Goal: Task Accomplishment & Management: Use online tool/utility

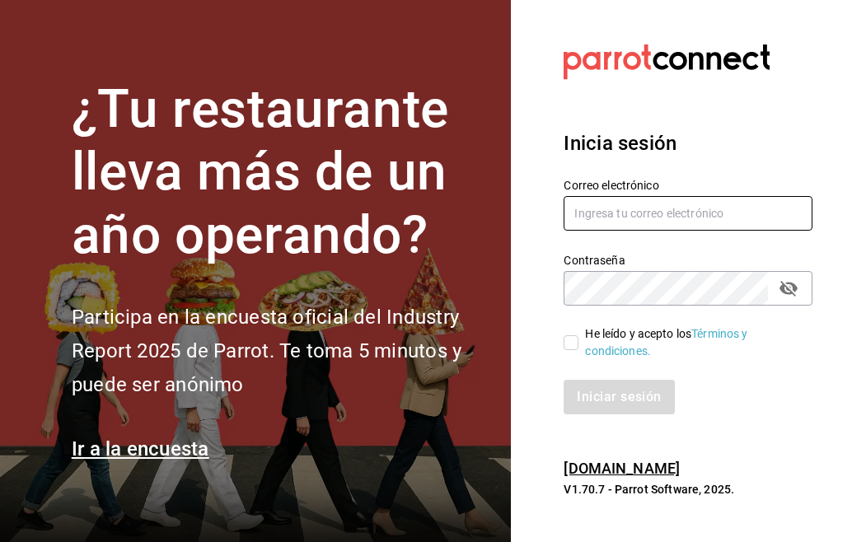
type input "maria.serrano@costeno.com"
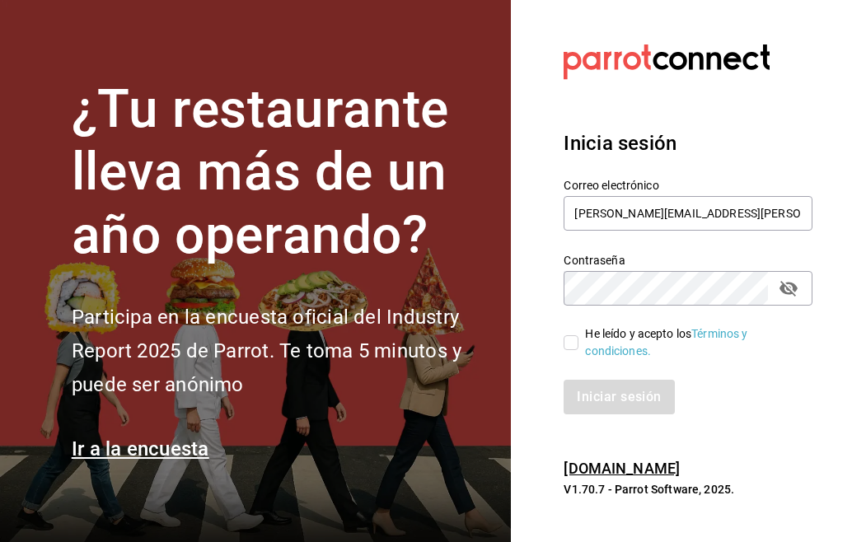
click at [565, 345] on input "He leído y acepto los Términos y condiciones." at bounding box center [570, 342] width 15 height 15
checkbox input "true"
click at [609, 404] on button "Iniciar sesión" at bounding box center [619, 397] width 112 height 35
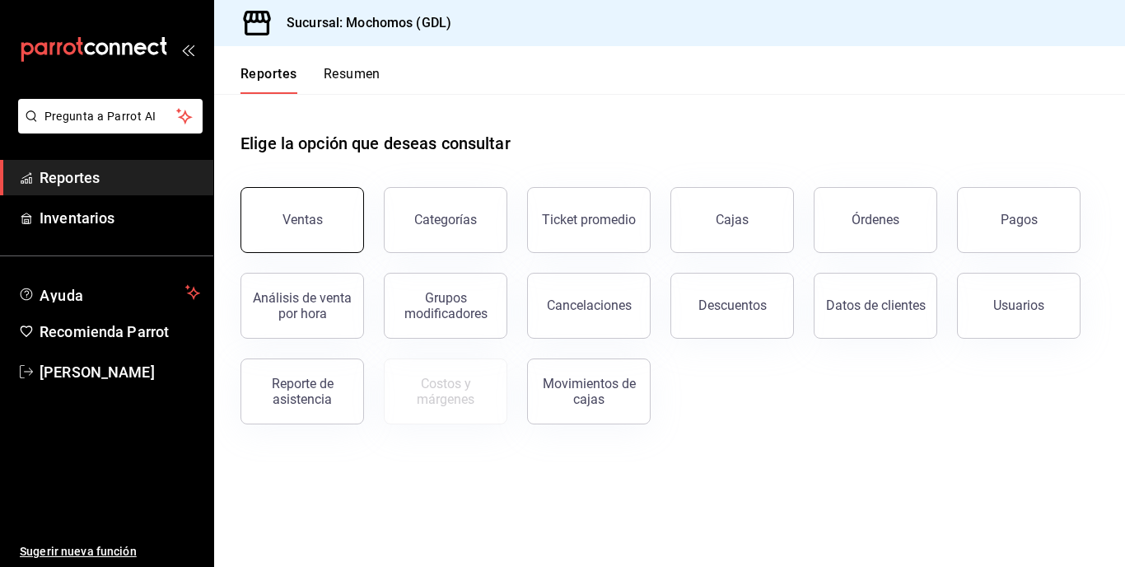
click at [325, 205] on button "Ventas" at bounding box center [303, 220] width 124 height 66
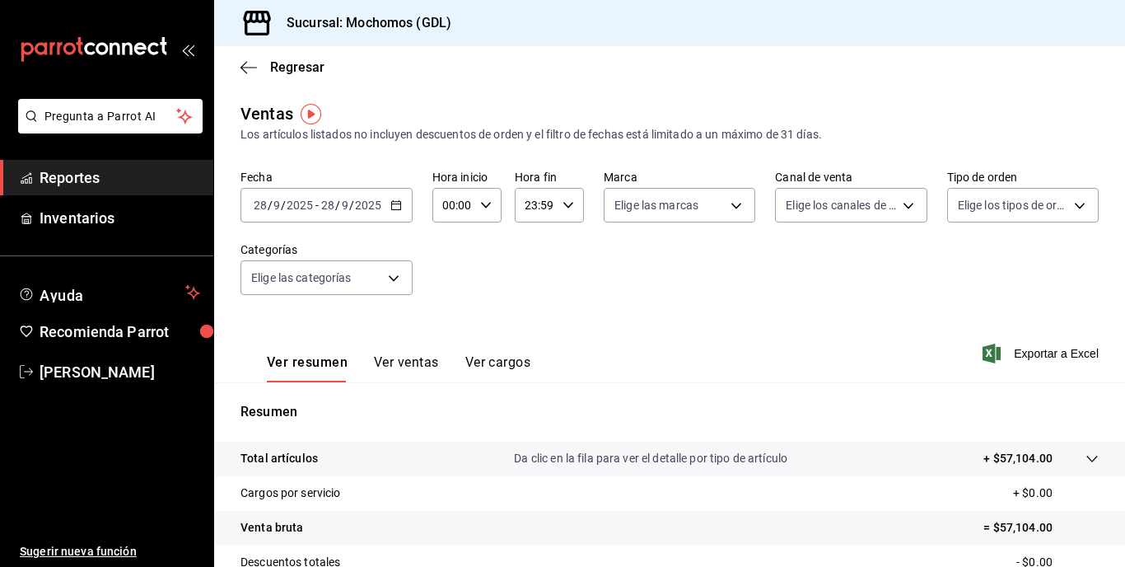
click at [399, 204] on \(Stroke\) "button" at bounding box center [395, 203] width 9 height 1
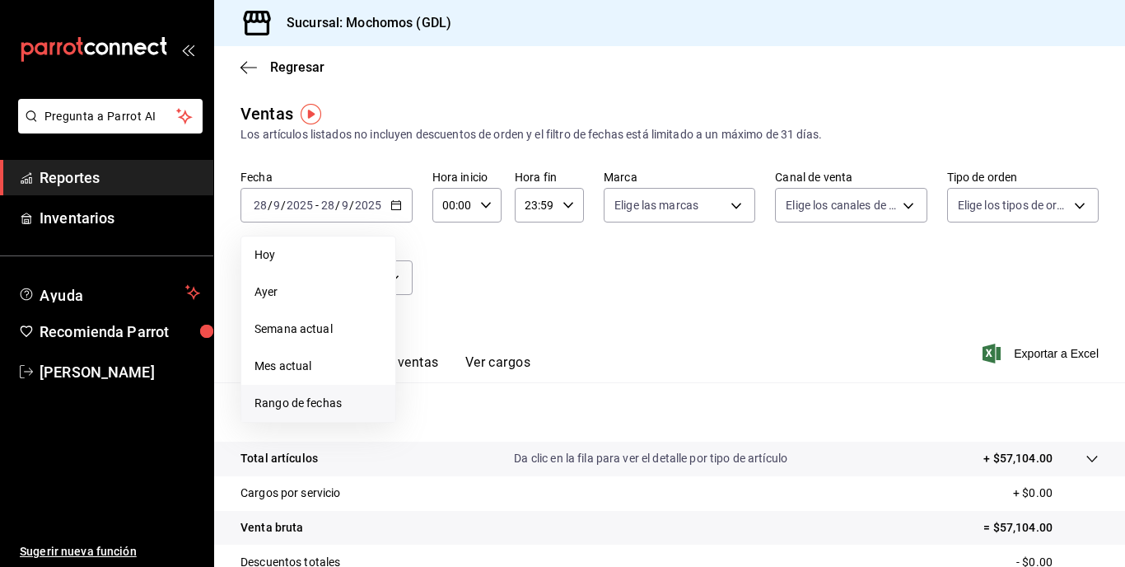
click at [307, 404] on span "Rango de fechas" at bounding box center [319, 403] width 128 height 17
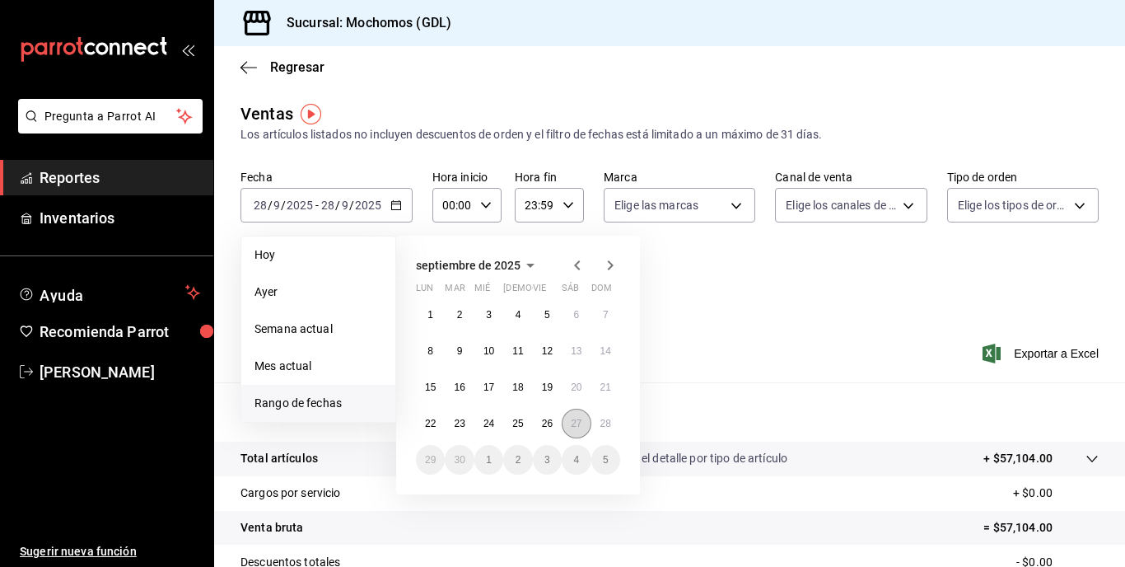
click at [578, 423] on abbr "27" at bounding box center [576, 424] width 11 height 12
click at [598, 423] on button "28" at bounding box center [605, 424] width 29 height 30
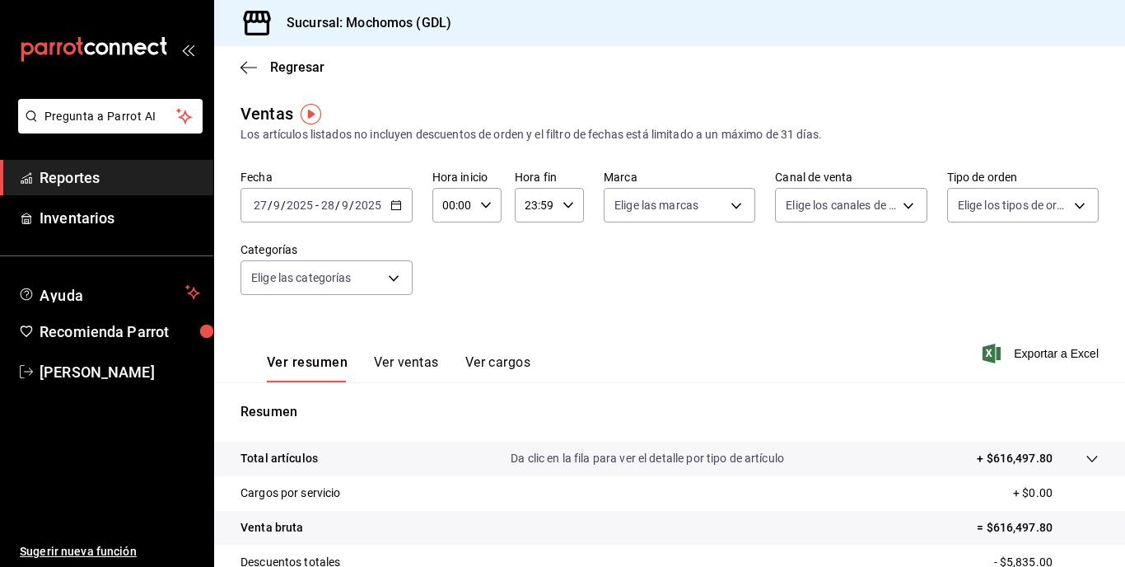
click at [487, 199] on div "00:00 Hora inicio" at bounding box center [466, 205] width 69 height 35
click at [450, 307] on span "05" at bounding box center [448, 309] width 7 height 13
type input "05:00"
click at [592, 273] on div at bounding box center [562, 283] width 1125 height 567
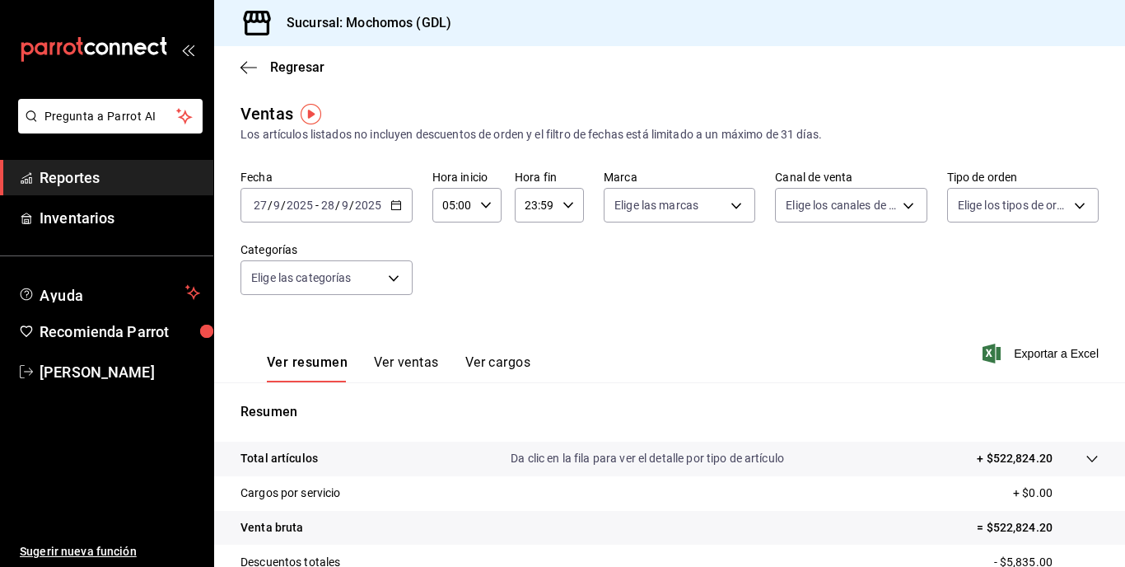
click at [565, 207] on \(Stroke\) "button" at bounding box center [568, 205] width 10 height 6
click at [530, 270] on span "04" at bounding box center [529, 275] width 7 height 13
type input "04:59"
click at [685, 240] on div at bounding box center [562, 283] width 1125 height 567
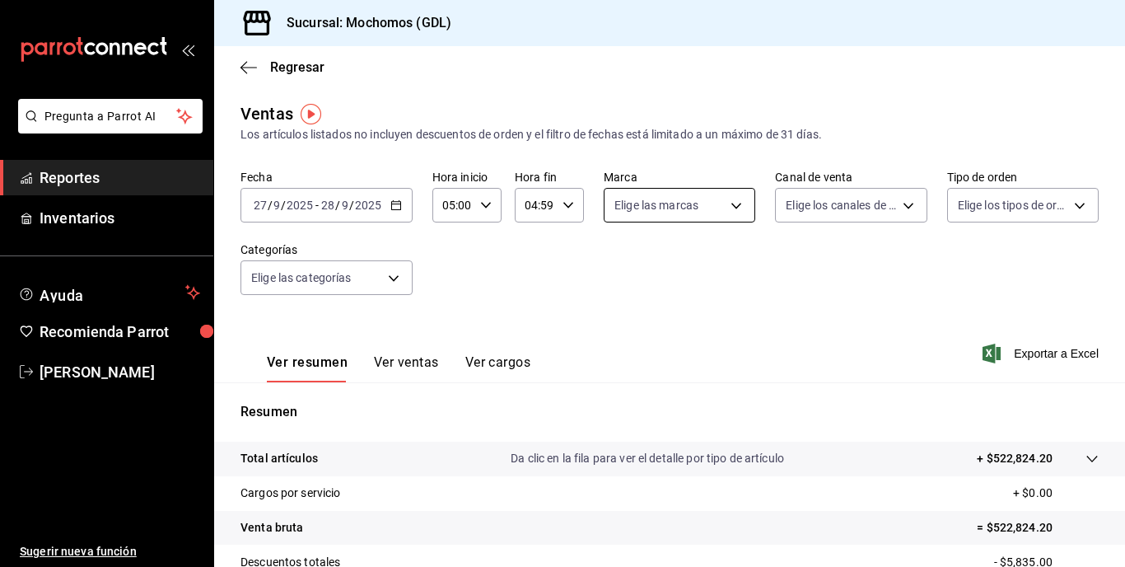
click at [734, 202] on body "Pregunta a Parrot AI Reportes Inventarios Ayuda Recomienda Parrot [PERSON_NAME]…" at bounding box center [562, 283] width 1125 height 567
click at [618, 329] on input "checkbox" at bounding box center [617, 324] width 15 height 15
checkbox input "true"
type input "36c25d4a-7cb0-456c-a434-e981d54830bc"
click at [783, 306] on div at bounding box center [562, 283] width 1125 height 567
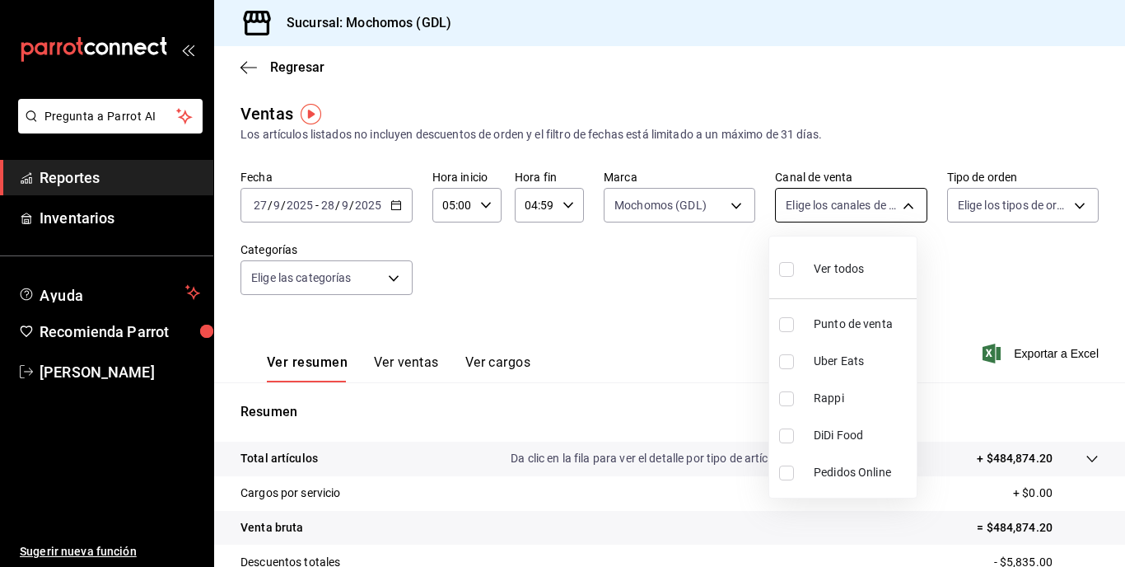
click at [851, 203] on body "Pregunta a Parrot AI Reportes Inventarios Ayuda Recomienda Parrot [PERSON_NAME]…" at bounding box center [562, 283] width 1125 height 567
click at [787, 275] on input "checkbox" at bounding box center [786, 269] width 15 height 15
checkbox input "true"
type input "PARROT,UBER_EATS,RAPPI,DIDI_FOOD,ONLINE"
checkbox input "true"
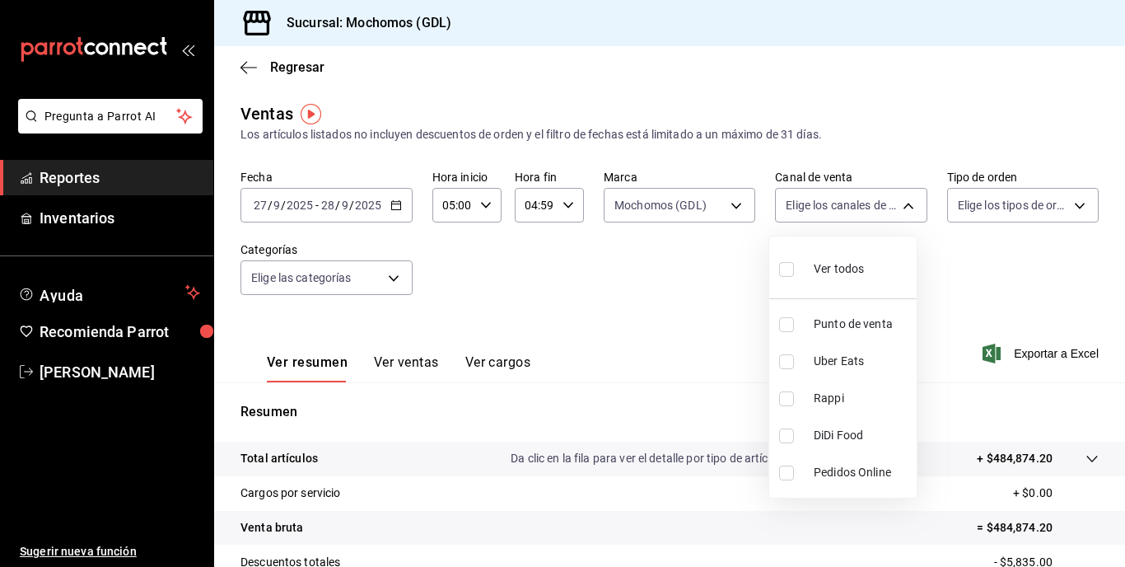
checkbox input "true"
click at [851, 253] on div at bounding box center [562, 283] width 1125 height 567
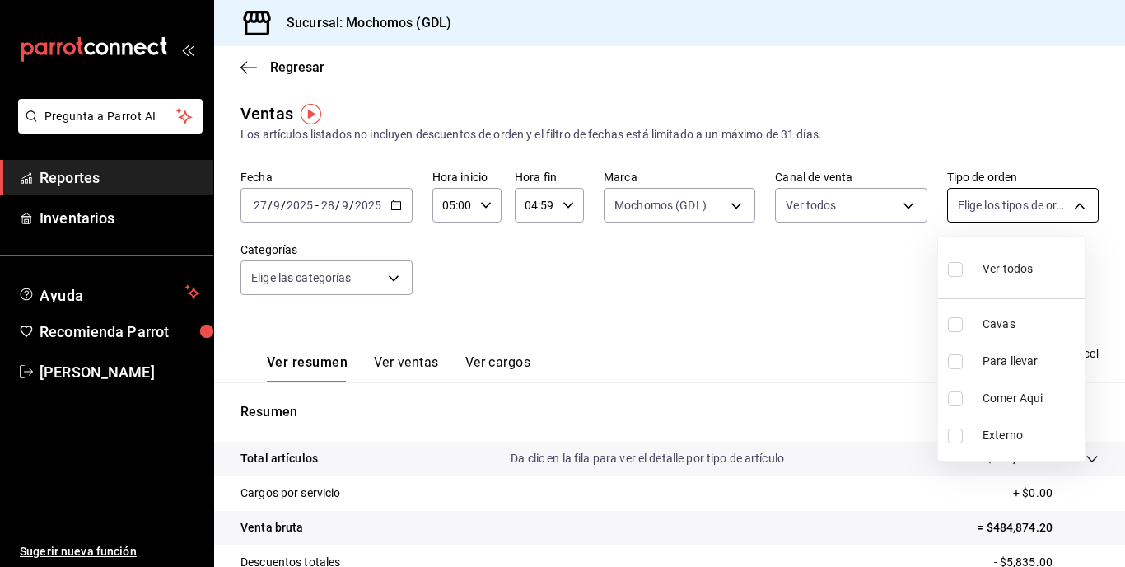
click at [851, 201] on body "Pregunta a Parrot AI Reportes Inventarios Ayuda Recomienda Parrot [PERSON_NAME]…" at bounding box center [562, 283] width 1125 height 567
click at [851, 273] on input "checkbox" at bounding box center [955, 269] width 15 height 15
checkbox input "true"
type input "c3d0baef-30c0-4718-9d76-caab43e27316,13c4cc4a-99d2-42c0-ba96-c3de8c08c13d,7b791…"
checkbox input "true"
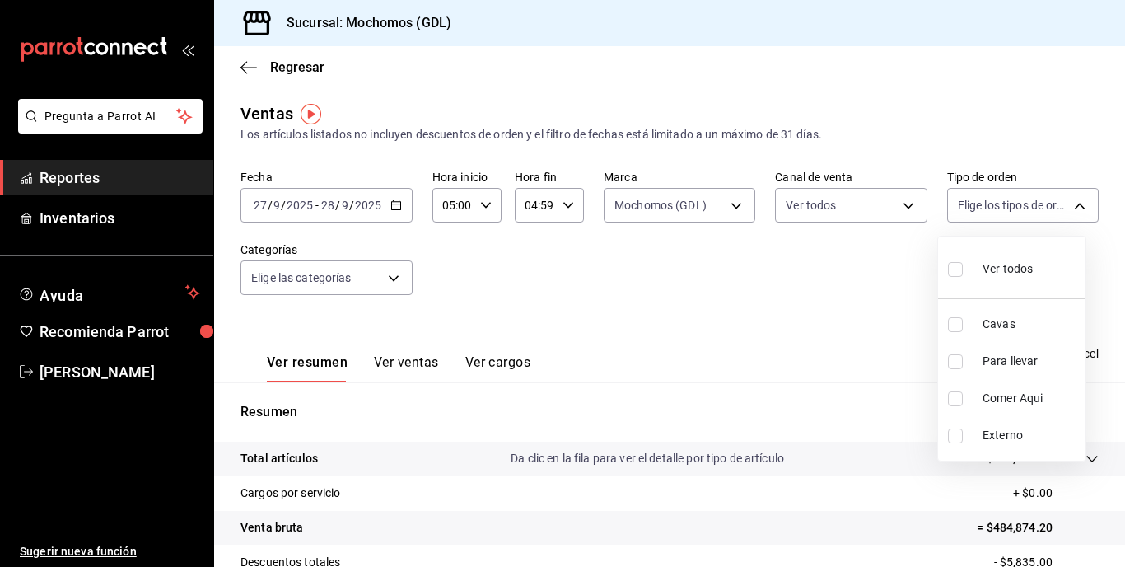
checkbox input "true"
click at [798, 259] on div at bounding box center [562, 283] width 1125 height 567
click at [851, 356] on span "Exportar a Excel" at bounding box center [1042, 353] width 113 height 20
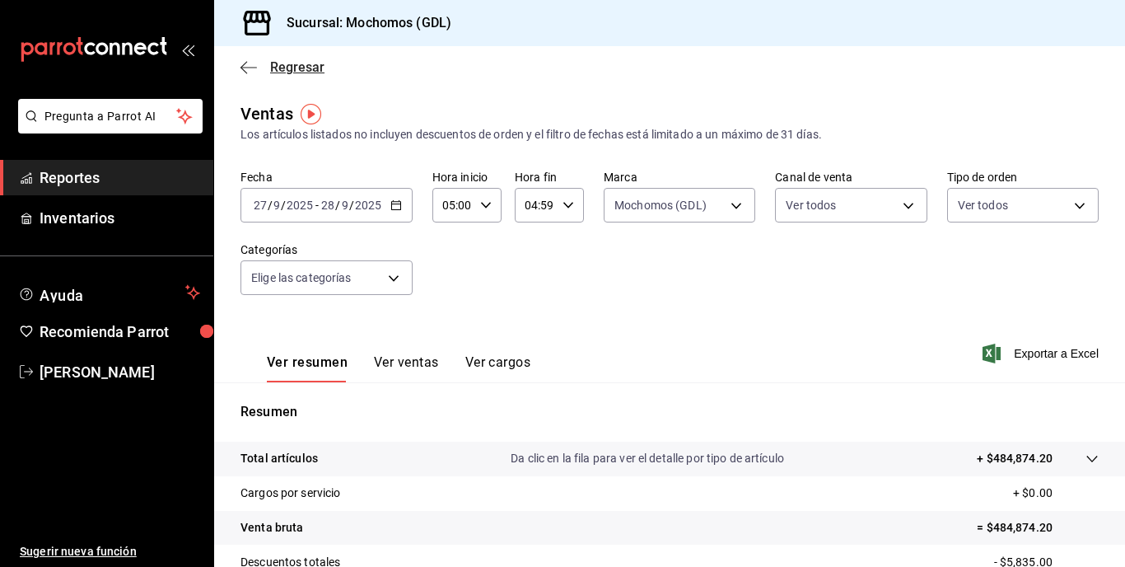
click at [248, 63] on icon "button" at bounding box center [249, 67] width 16 height 15
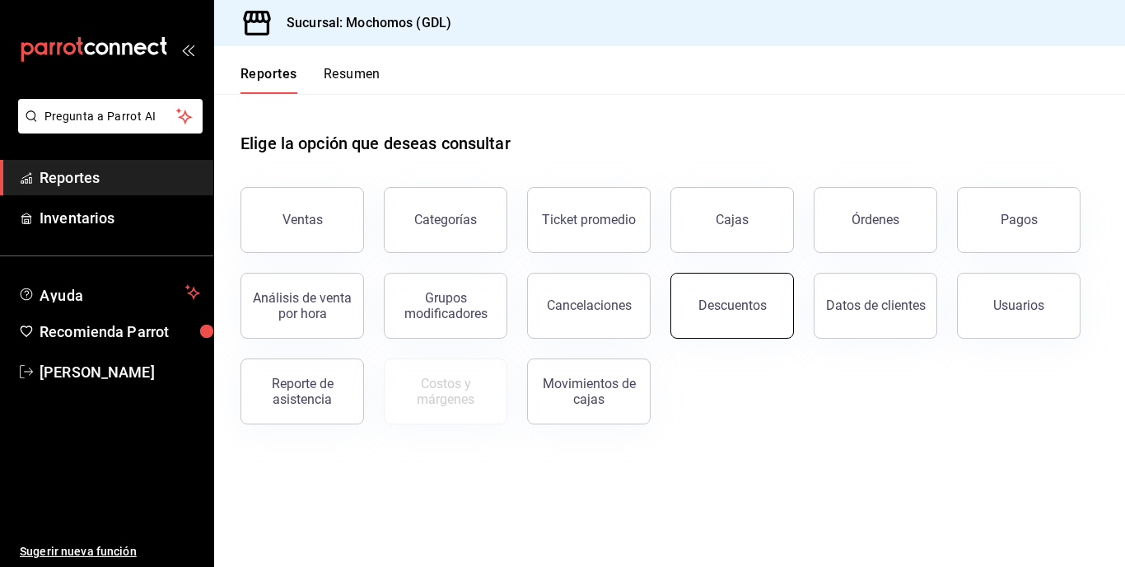
click at [751, 306] on div "Descuentos" at bounding box center [732, 305] width 68 height 16
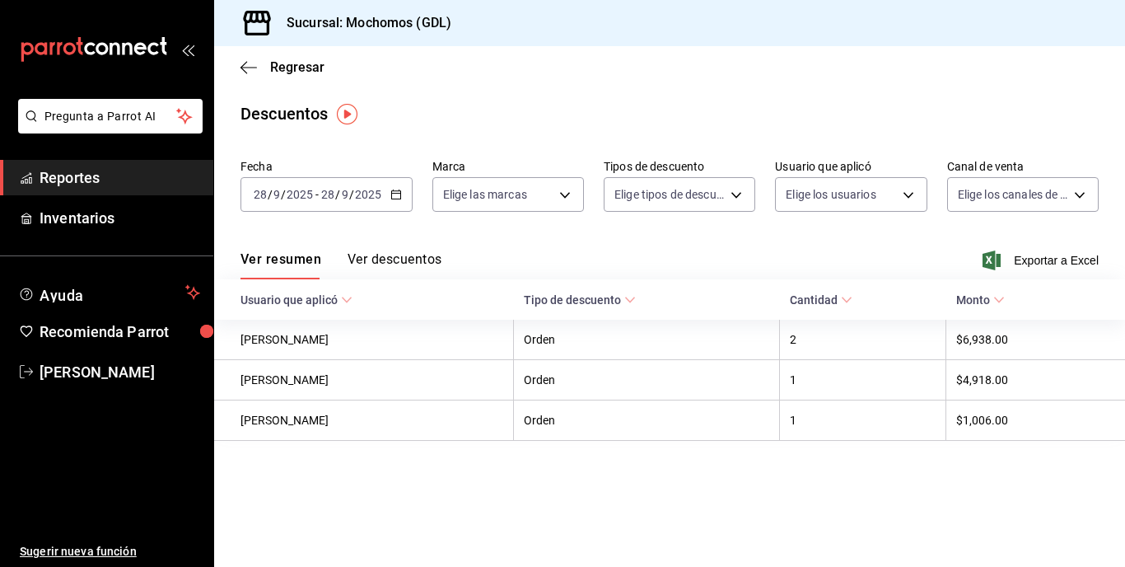
click at [400, 195] on icon "button" at bounding box center [396, 195] width 12 height 12
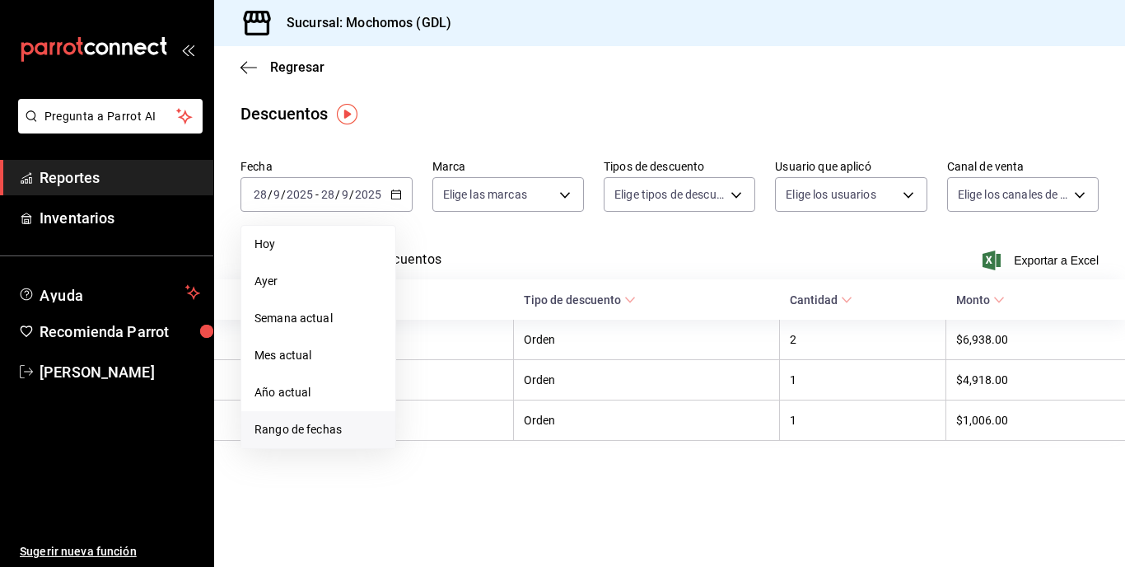
click at [330, 422] on span "Rango de fechas" at bounding box center [319, 429] width 128 height 17
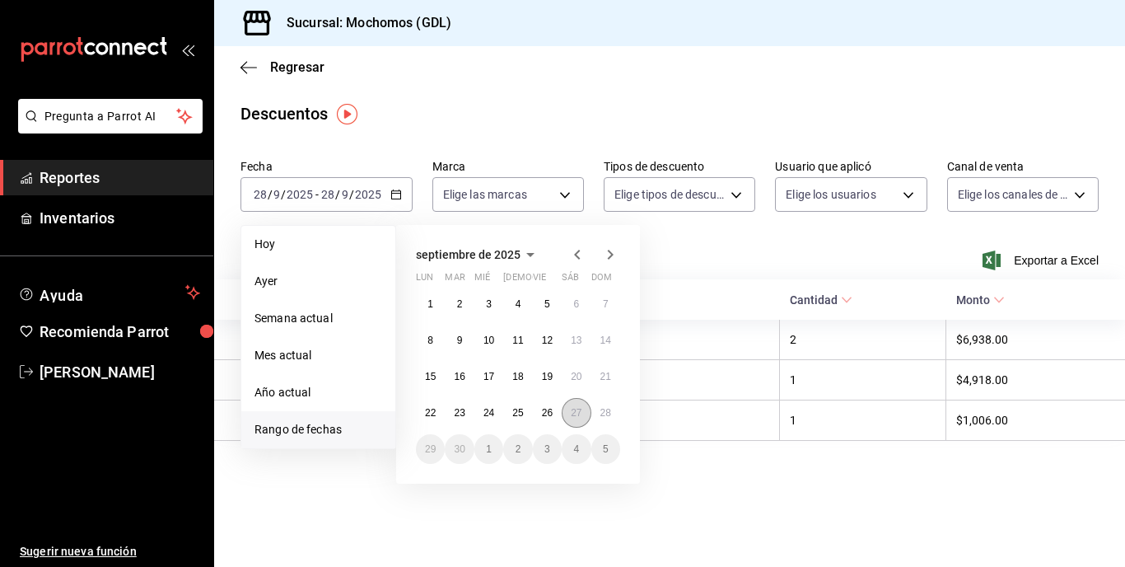
click at [573, 414] on abbr "27" at bounding box center [576, 413] width 11 height 12
click at [610, 413] on abbr "28" at bounding box center [605, 413] width 11 height 12
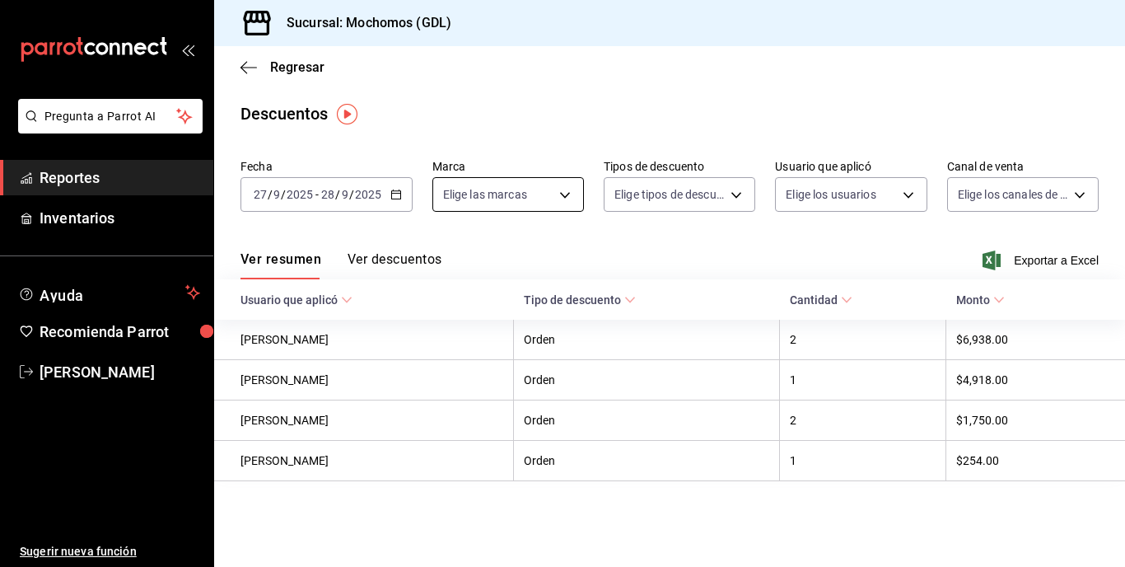
click at [566, 199] on body "Pregunta a Parrot AI Reportes Inventarios Ayuda Recomienda Parrot [PERSON_NAME]…" at bounding box center [562, 283] width 1125 height 567
click at [444, 315] on input "checkbox" at bounding box center [449, 313] width 15 height 15
checkbox input "true"
type input "36c25d4a-7cb0-456c-a434-e981d54830bc"
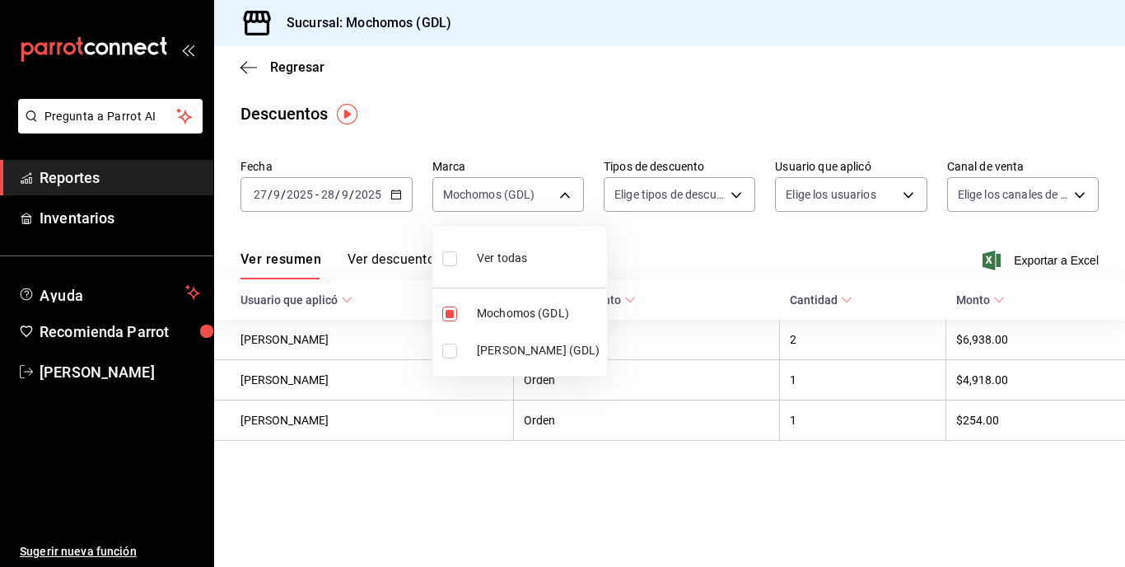
click at [734, 195] on div at bounding box center [562, 283] width 1125 height 567
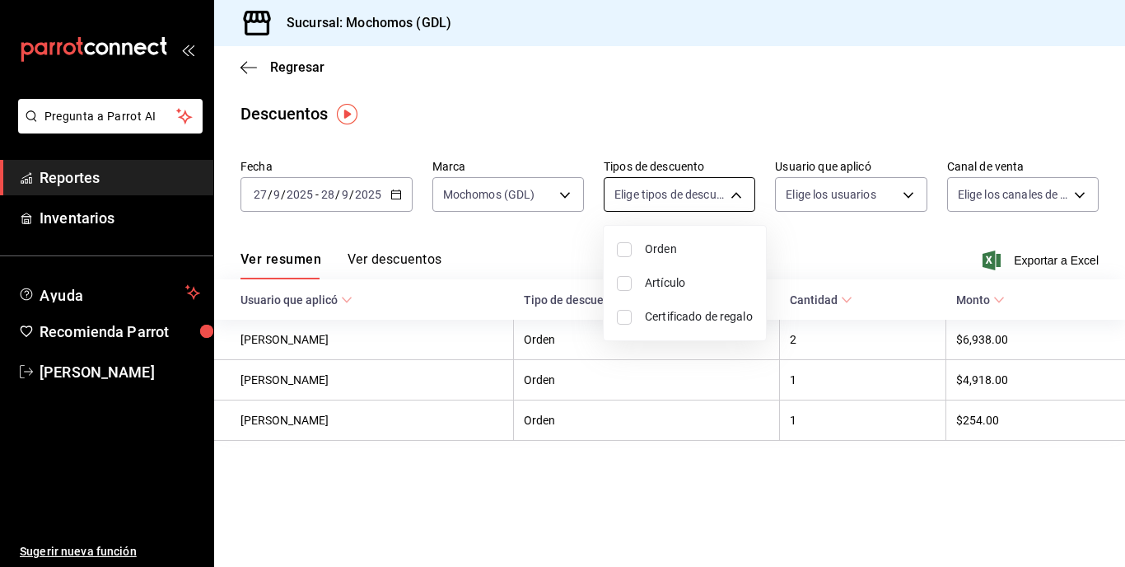
click at [736, 193] on body "Pregunta a Parrot AI Reportes Inventarios Ayuda Recomienda Parrot [PERSON_NAME]…" at bounding box center [562, 283] width 1125 height 567
click at [620, 252] on input "checkbox" at bounding box center [624, 249] width 15 height 15
checkbox input "true"
type input "ORDER"
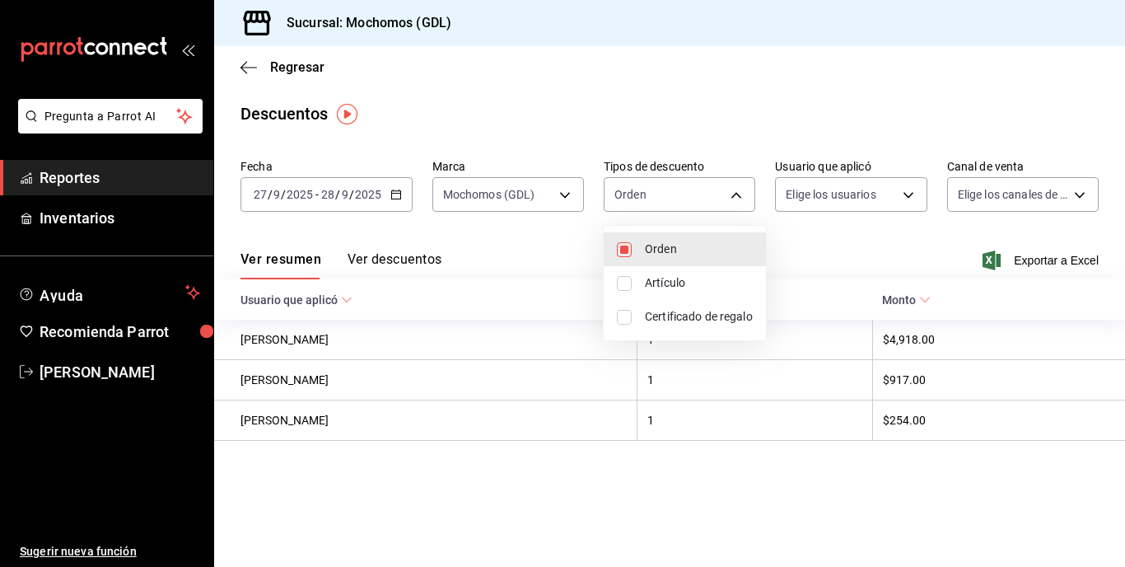
click at [624, 279] on input "checkbox" at bounding box center [624, 283] width 15 height 15
checkbox input "true"
type input "ORDER,ORDER_ITEM"
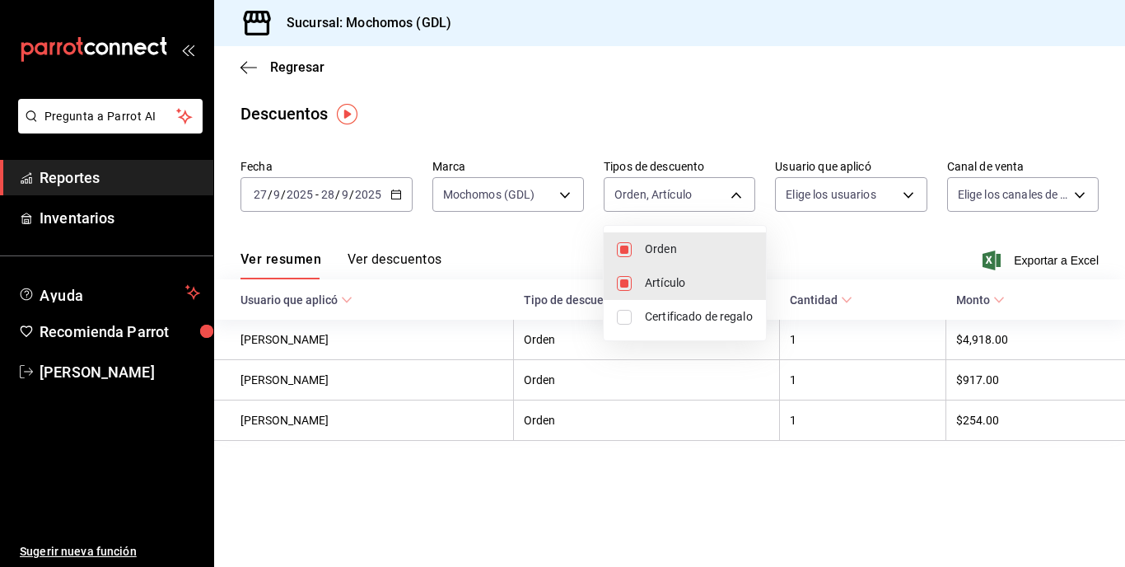
click at [619, 322] on input "checkbox" at bounding box center [624, 317] width 15 height 15
checkbox input "true"
type input "ORDER,ORDER_ITEM,CARD_REWARD"
click at [851, 188] on div at bounding box center [562, 283] width 1125 height 567
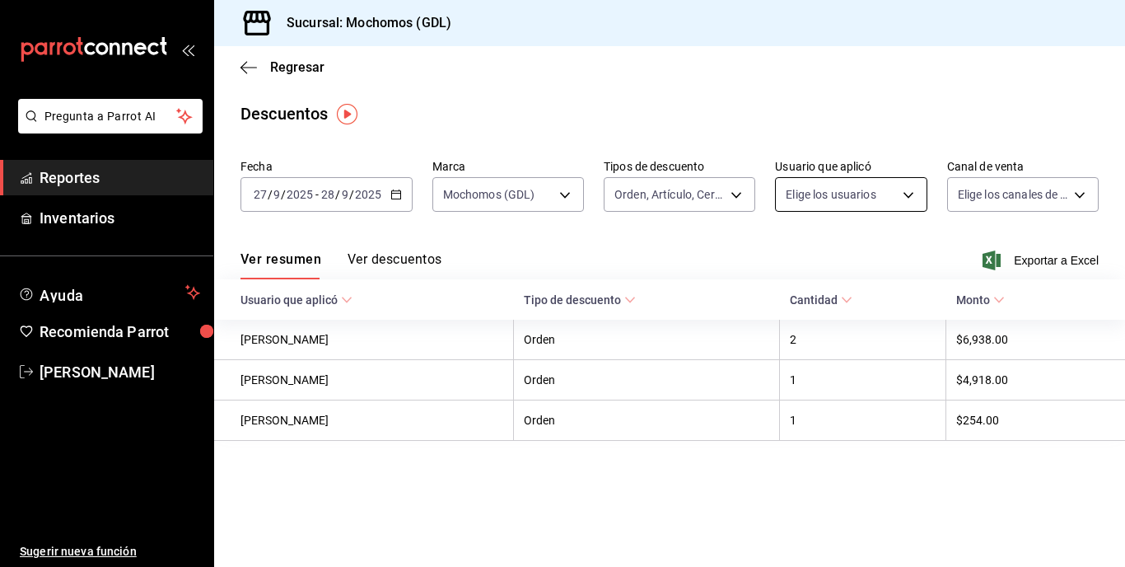
click at [851, 192] on body "Pregunta a Parrot AI Reportes Inventarios Ayuda Recomienda Parrot [PERSON_NAME]…" at bounding box center [562, 283] width 1125 height 567
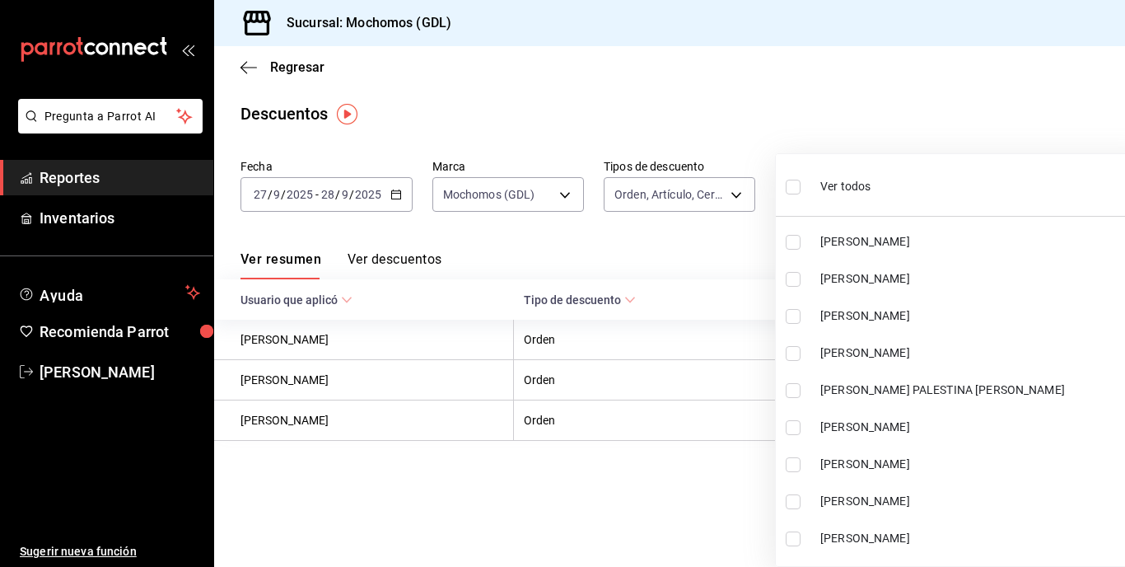
click at [851, 179] on span "Ver todos" at bounding box center [845, 186] width 50 height 17
type input "df790d15-ec38-42c3-bceb-be8321e7cbee,5427a10e-4da5-4446-897f-9f4d07d23e04,dcf14…"
checkbox input "true"
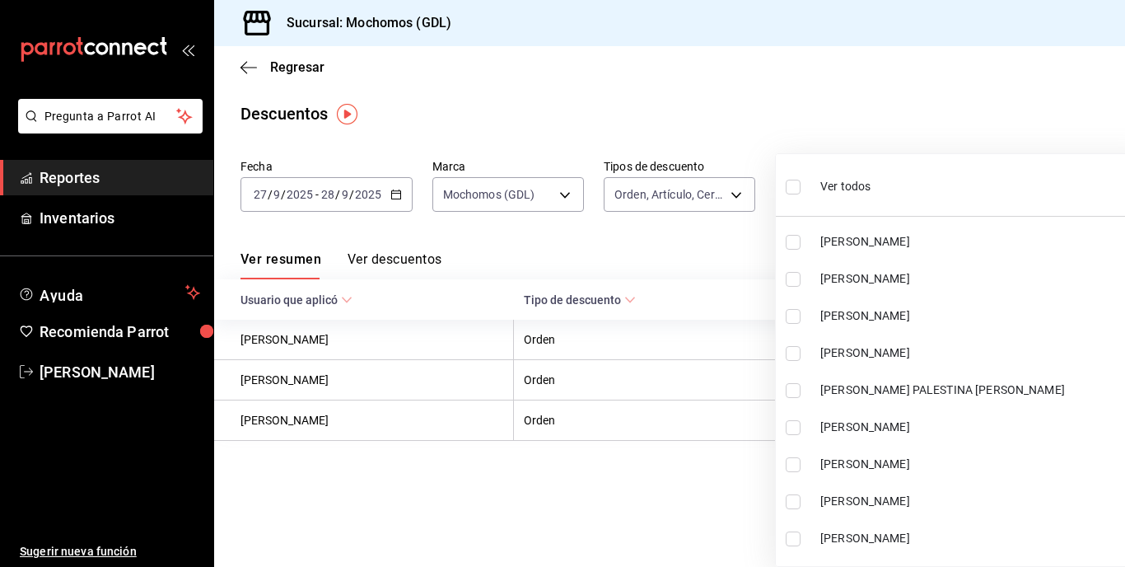
checkbox input "true"
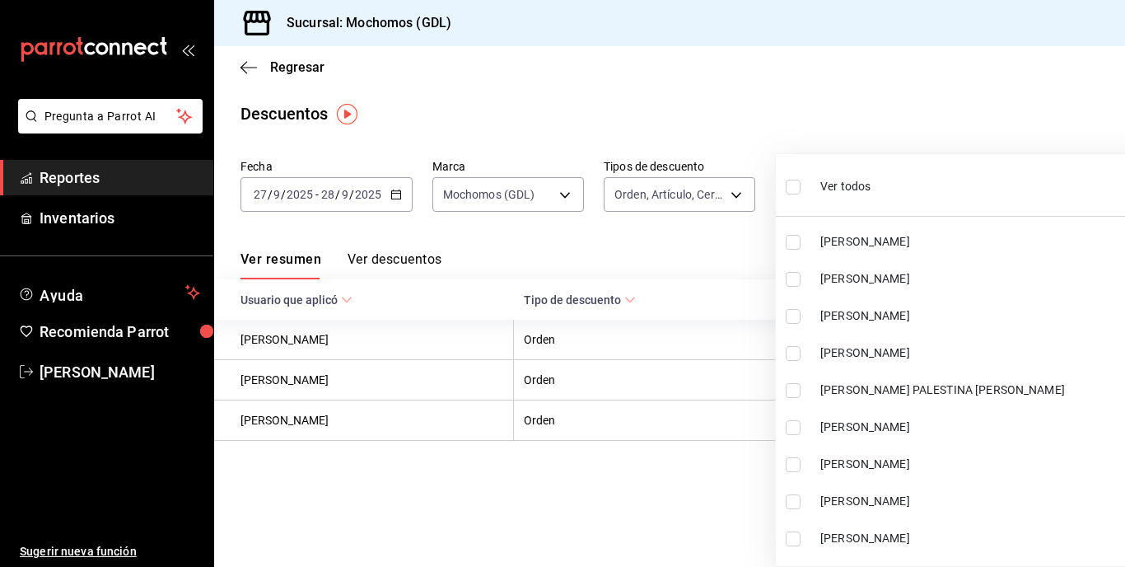
checkbox input "true"
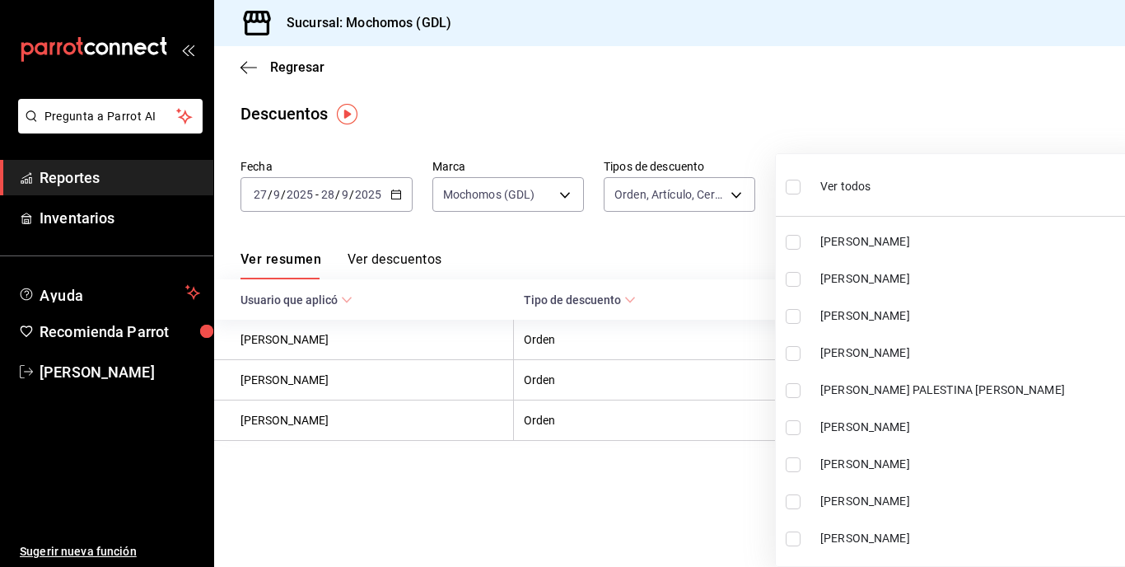
checkbox input "true"
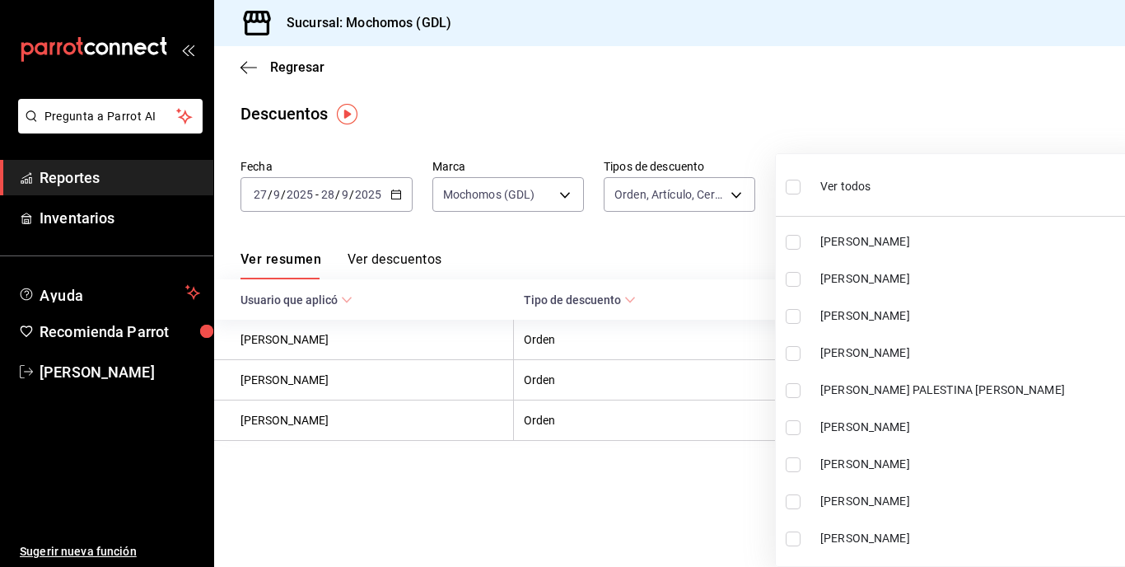
checkbox input "true"
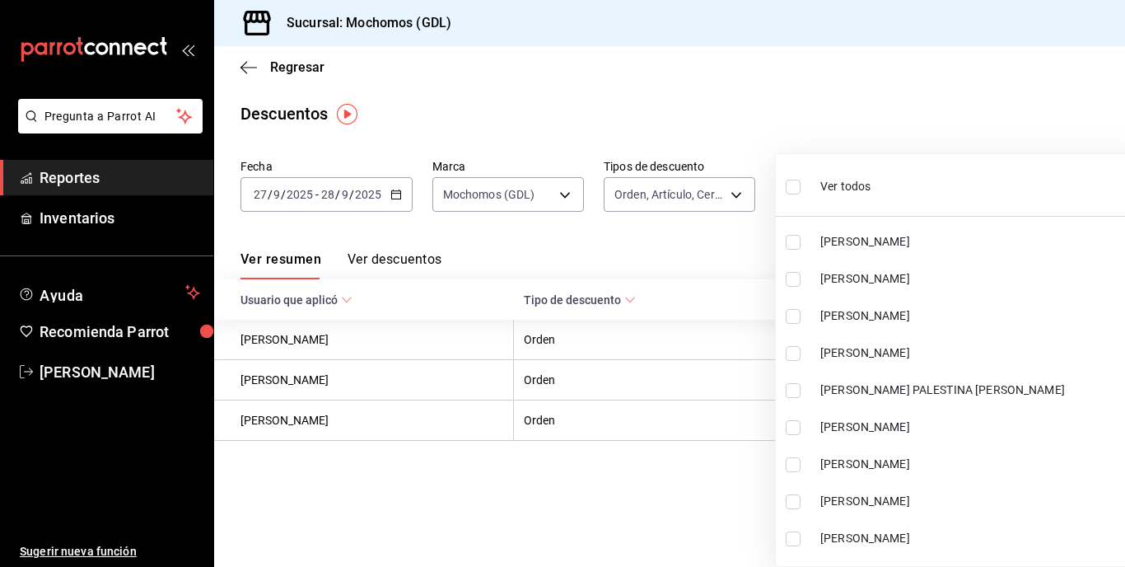
checkbox input "true"
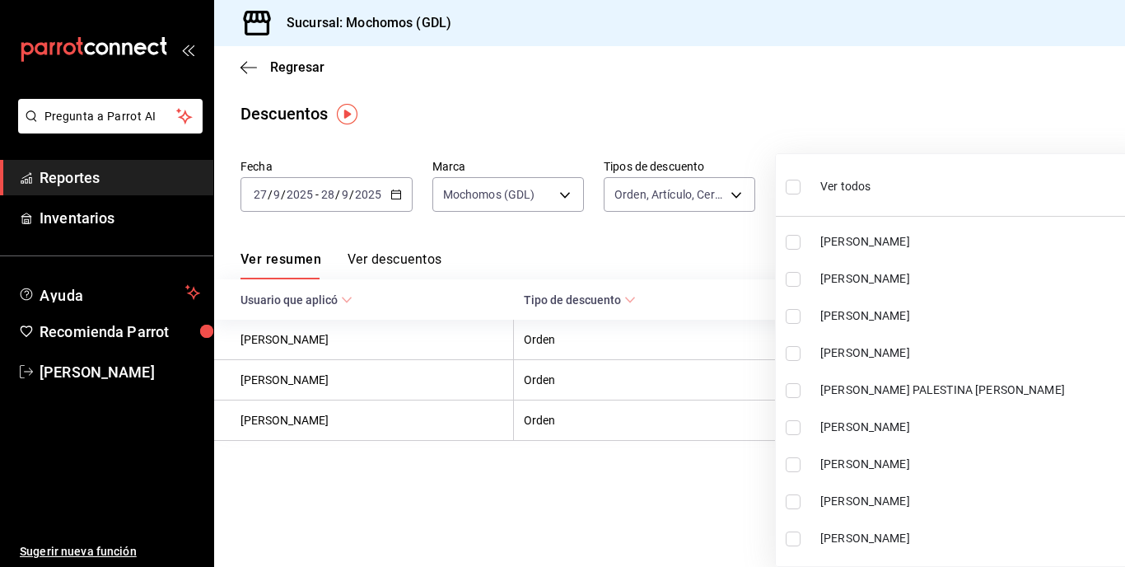
checkbox input "true"
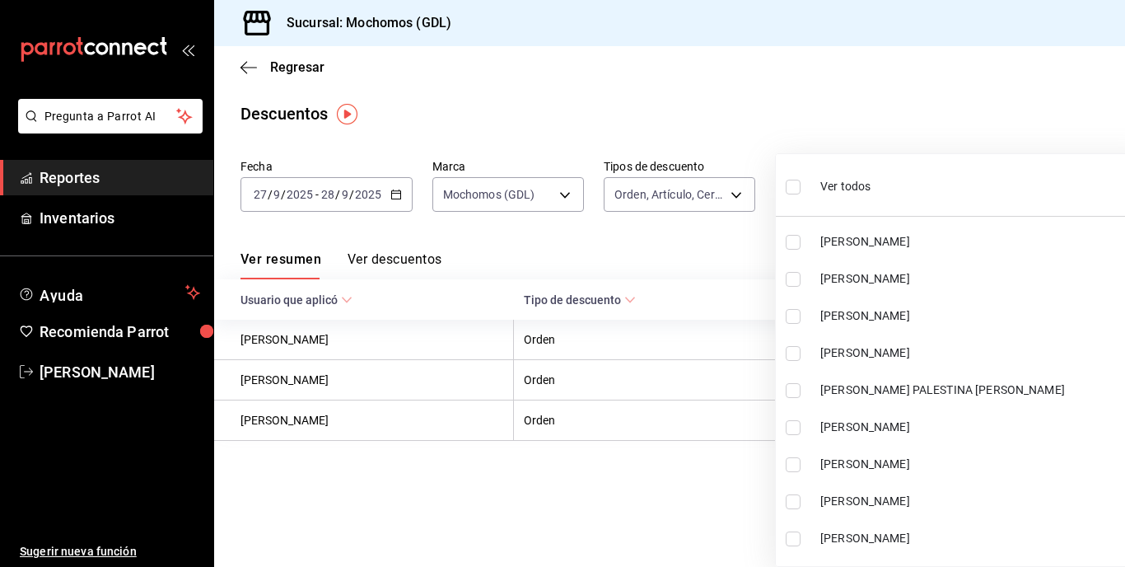
checkbox input "true"
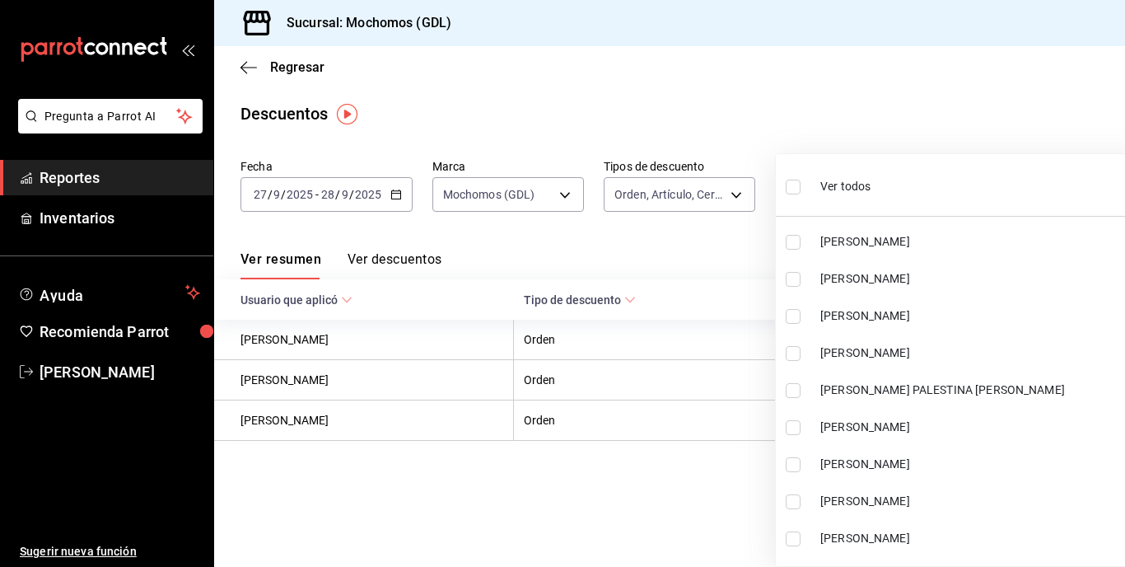
checkbox input "true"
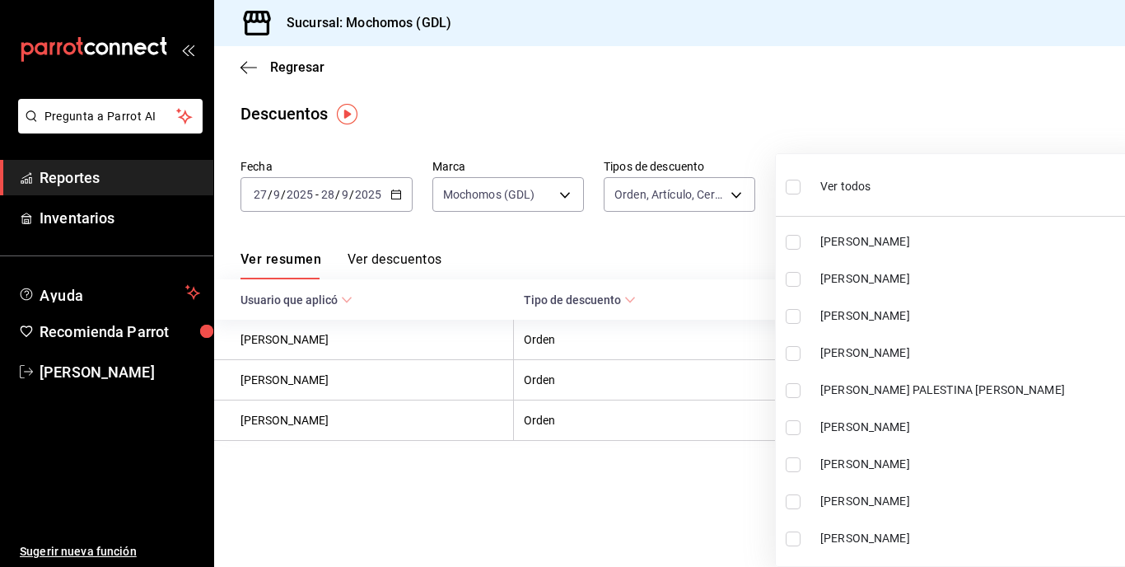
checkbox input "true"
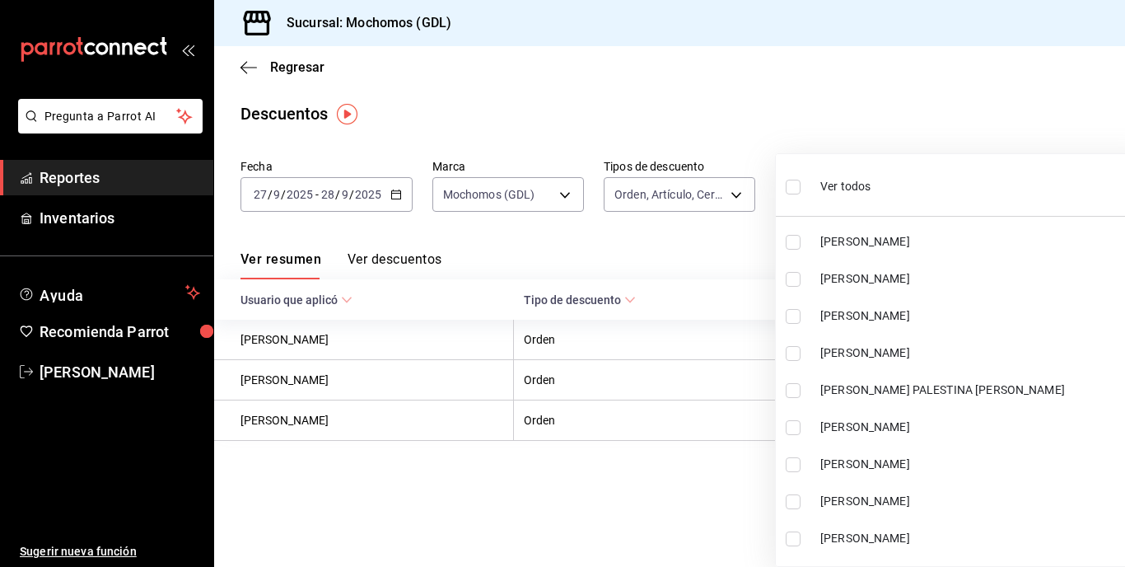
checkbox input "true"
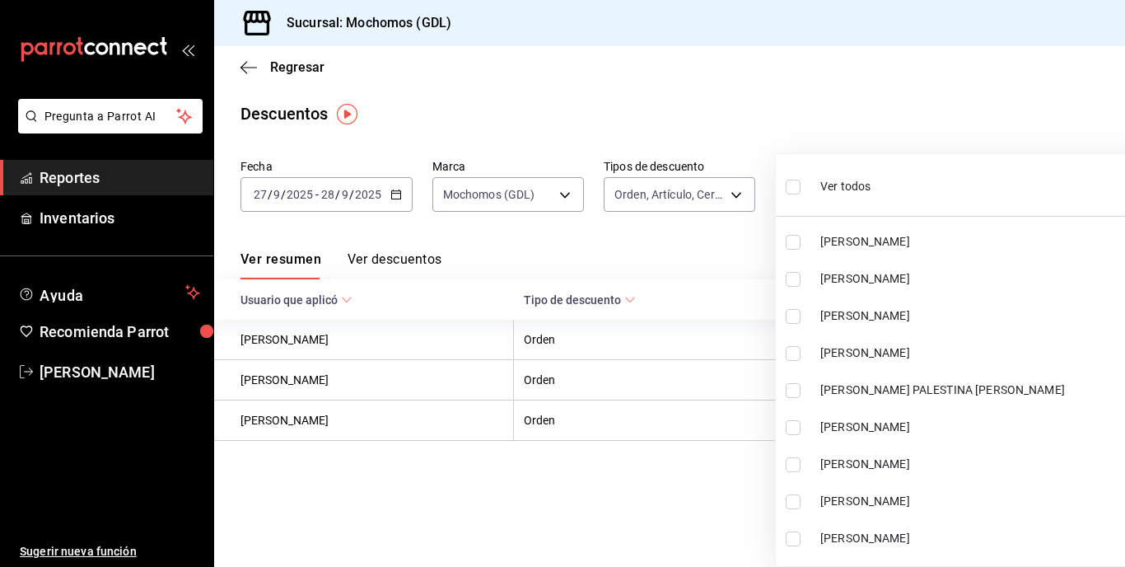
checkbox input "true"
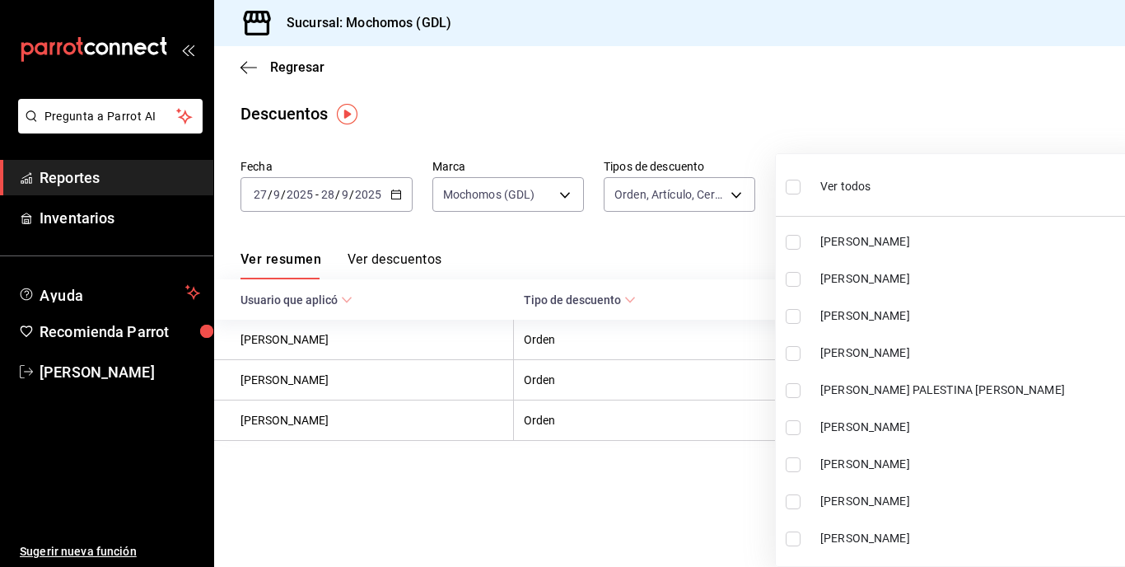
checkbox input "true"
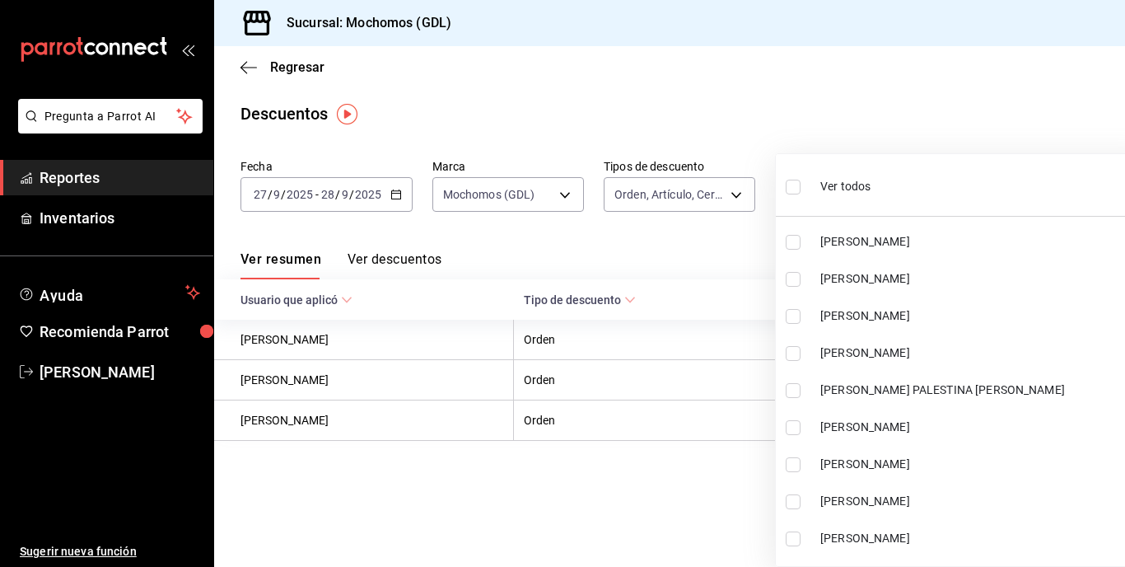
checkbox input "true"
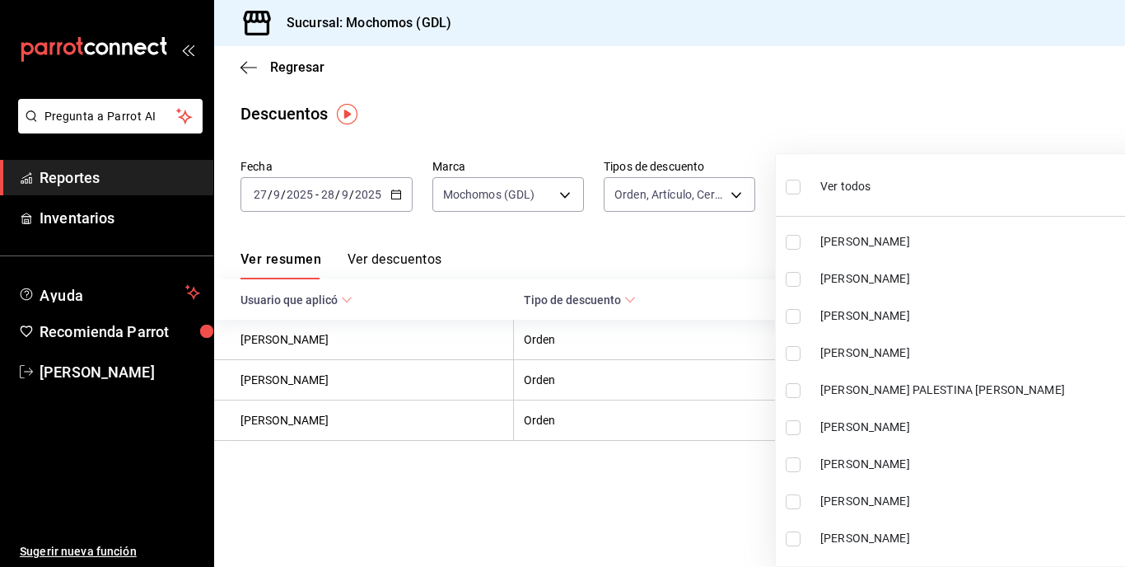
checkbox input "true"
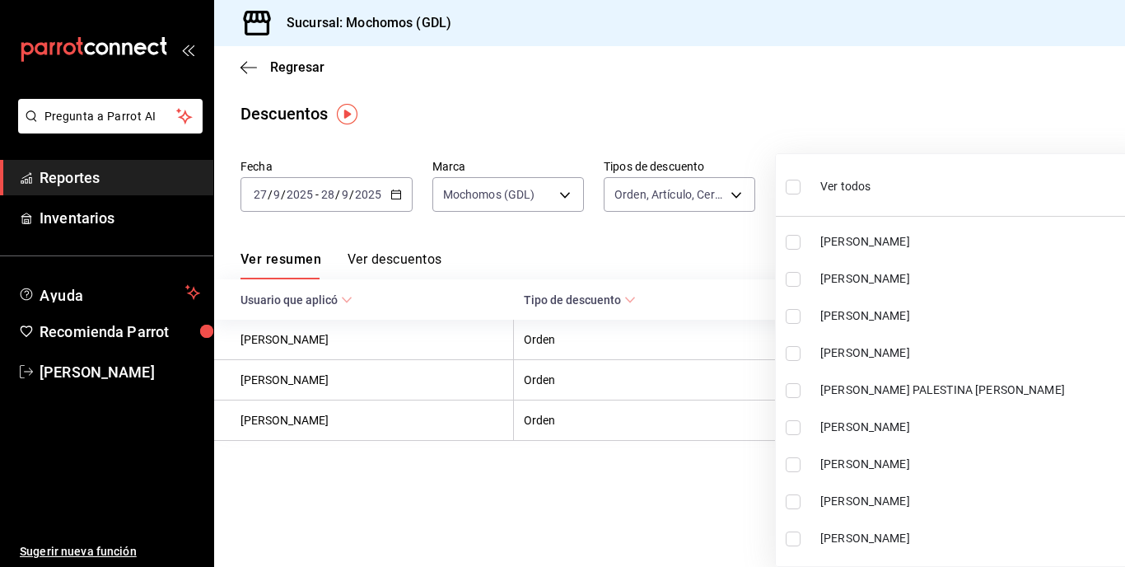
checkbox input "true"
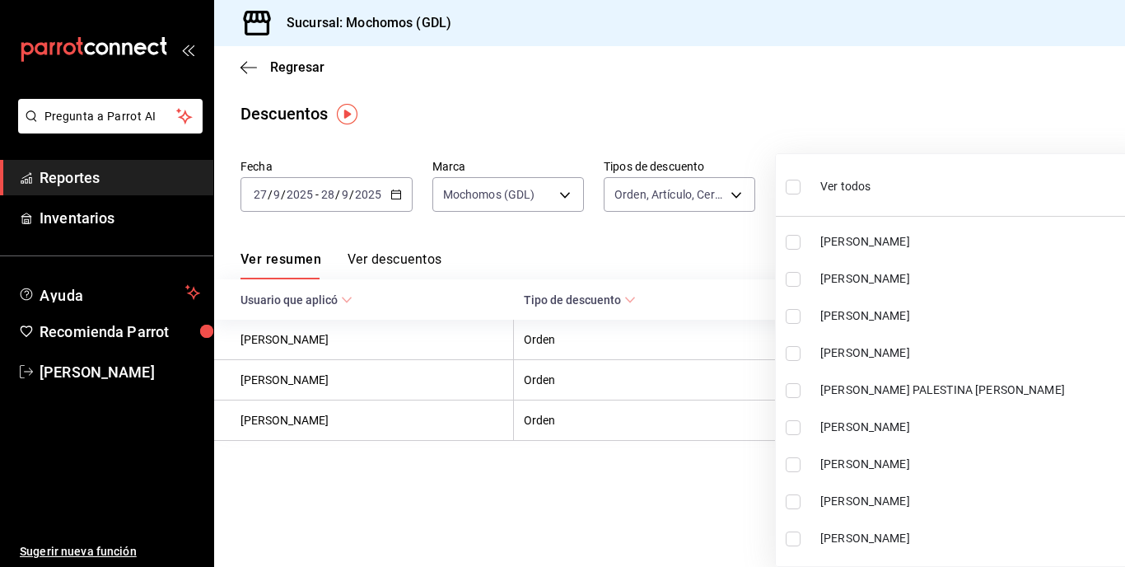
checkbox input "true"
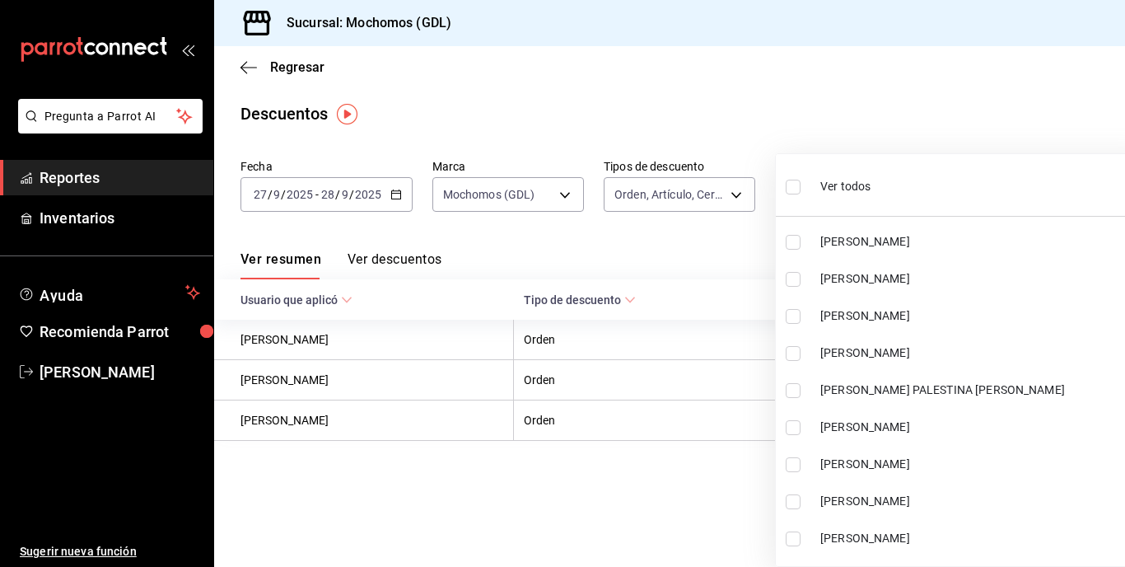
checkbox input "true"
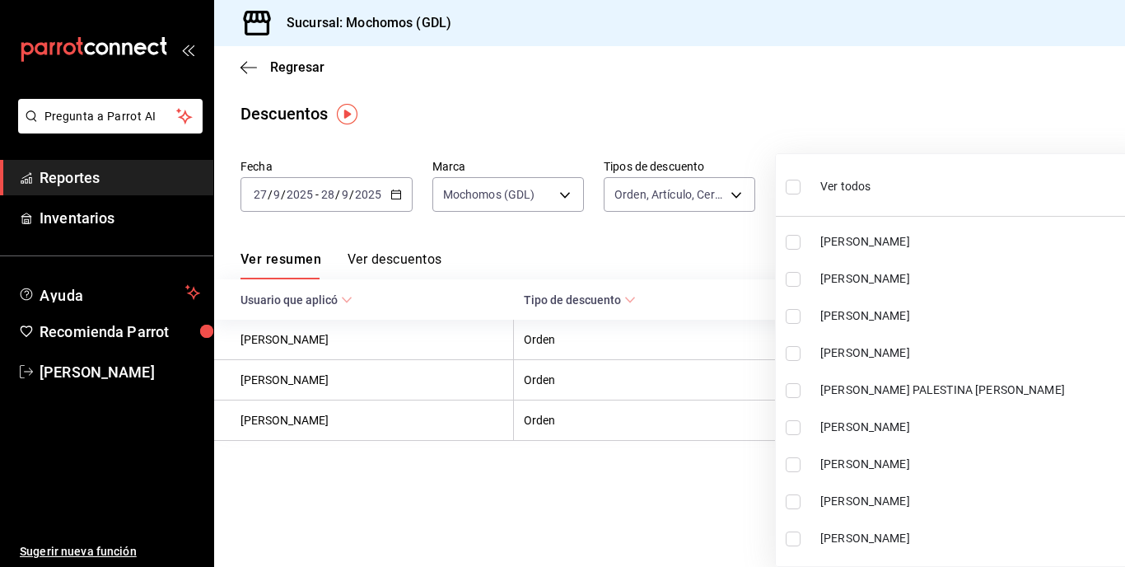
checkbox input "true"
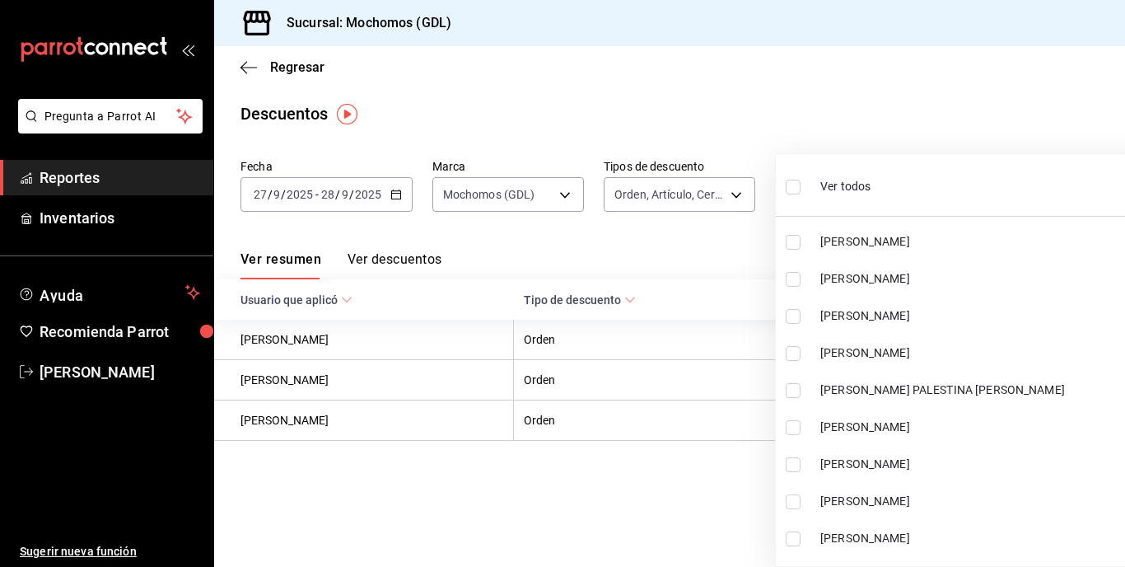
checkbox input "true"
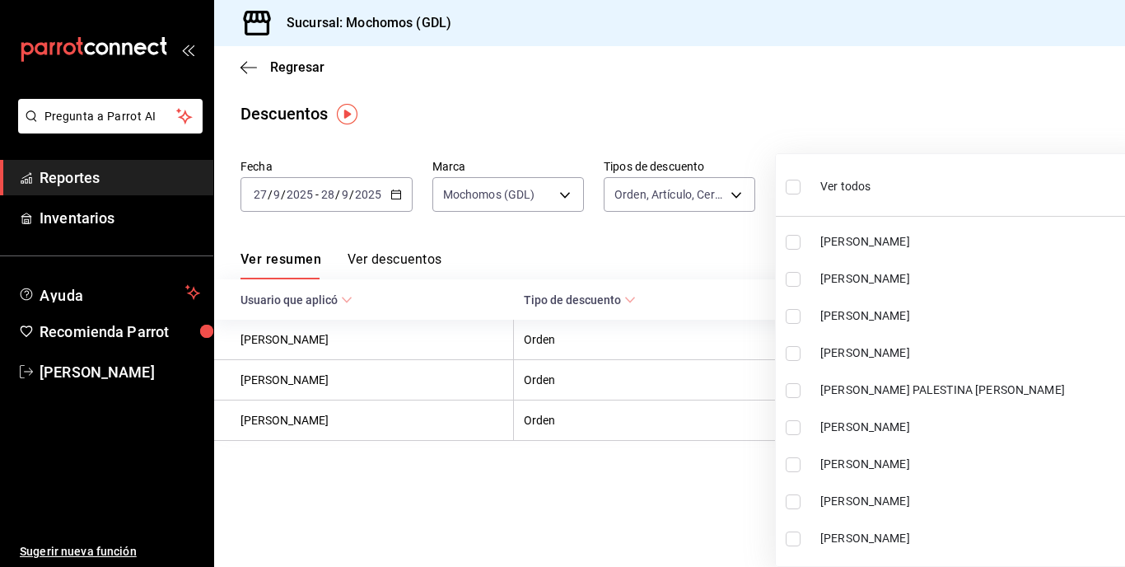
checkbox input "true"
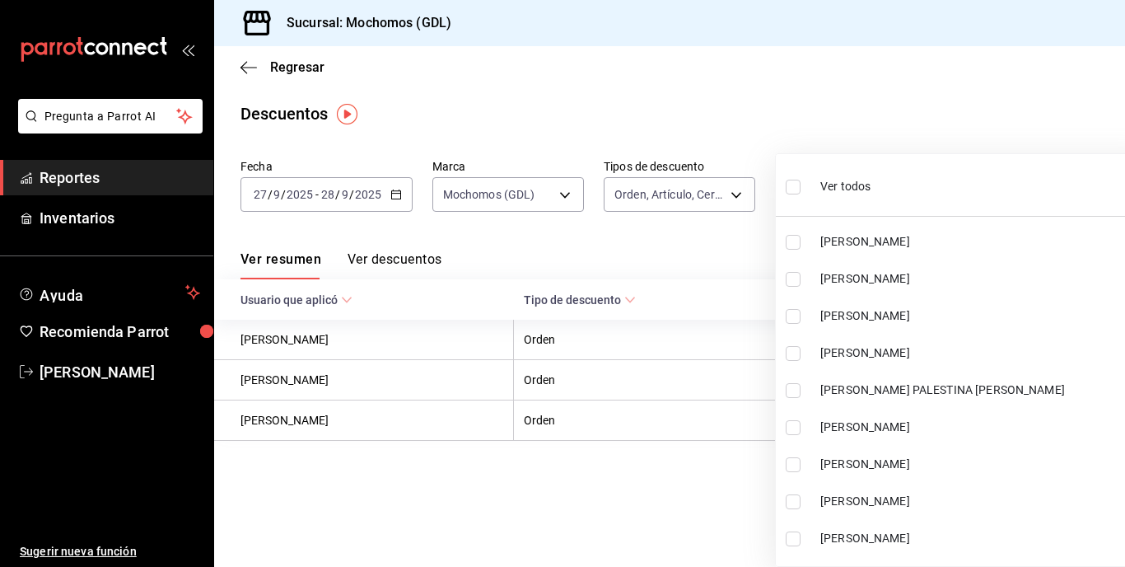
checkbox input "true"
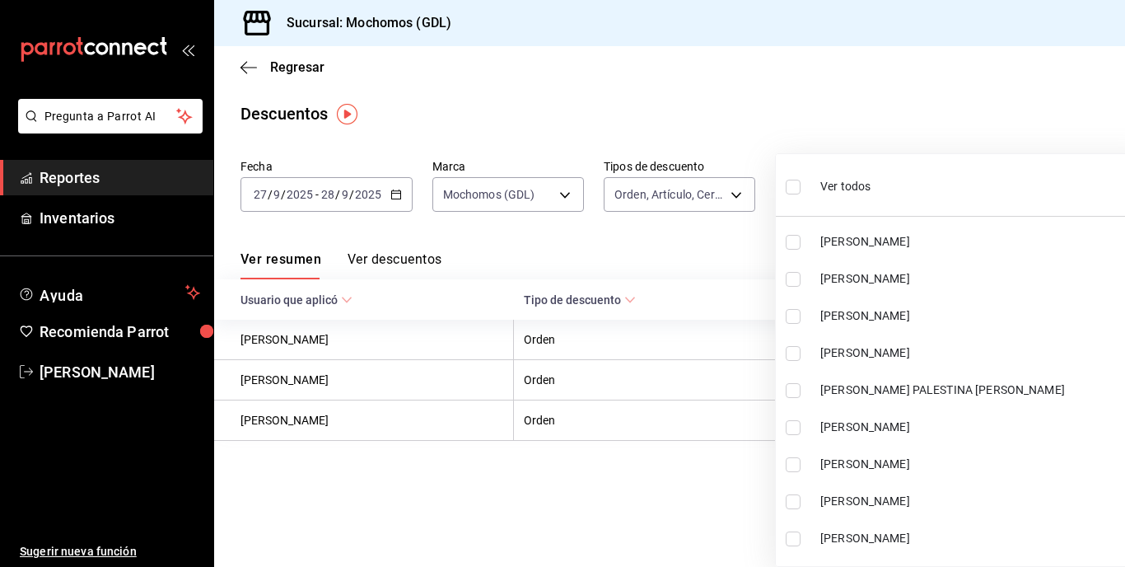
checkbox input "true"
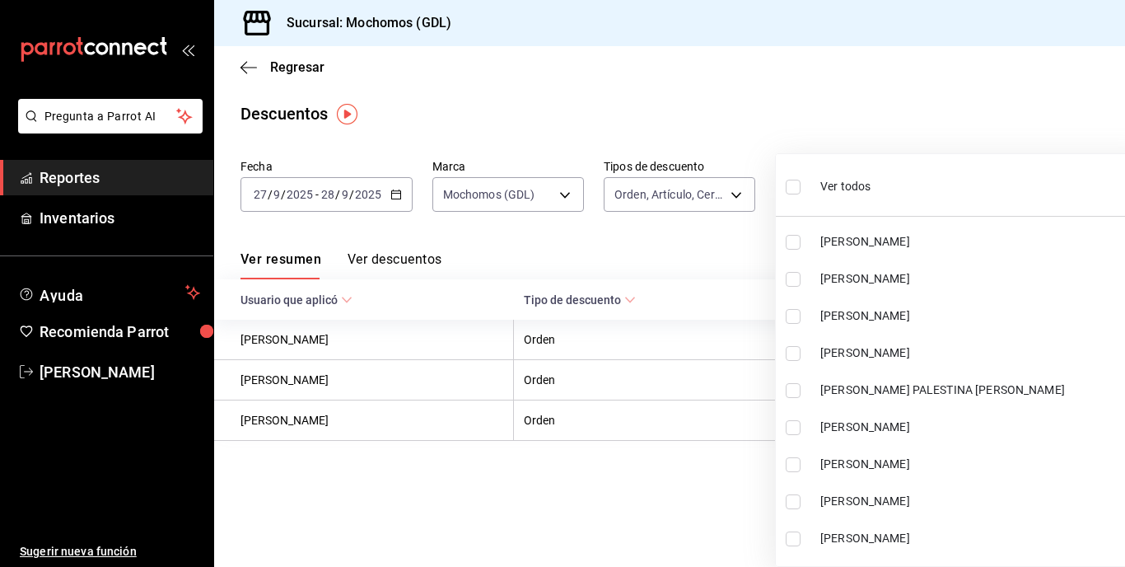
checkbox input "true"
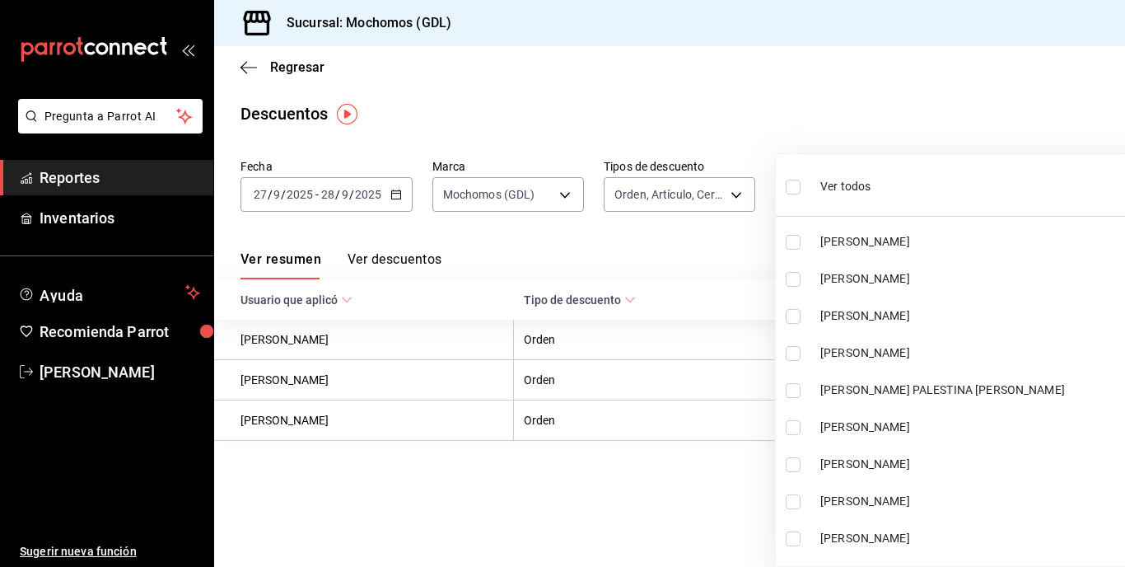
checkbox input "true"
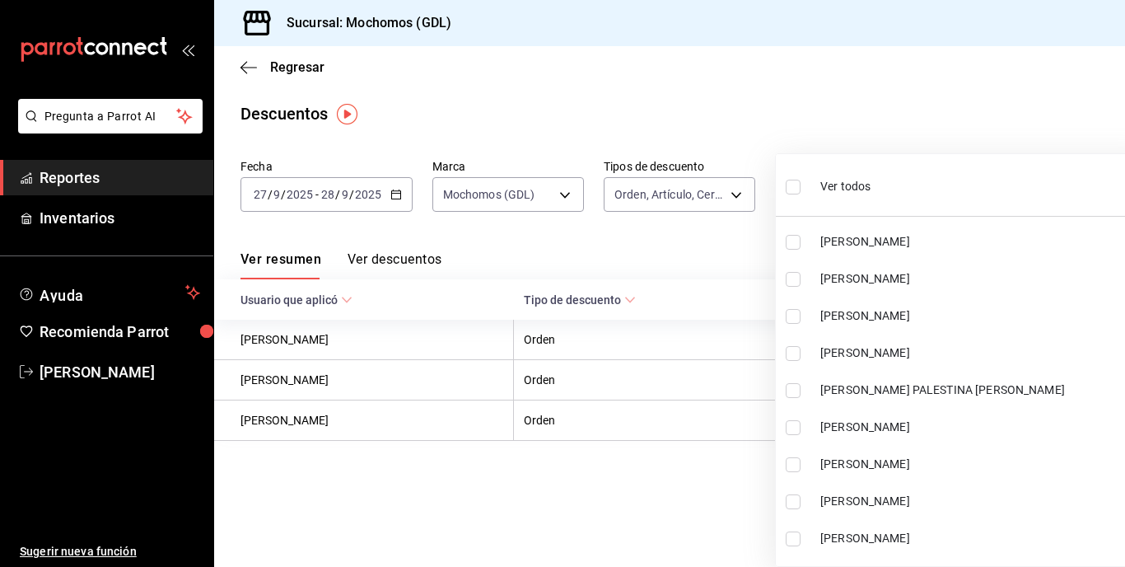
checkbox input "true"
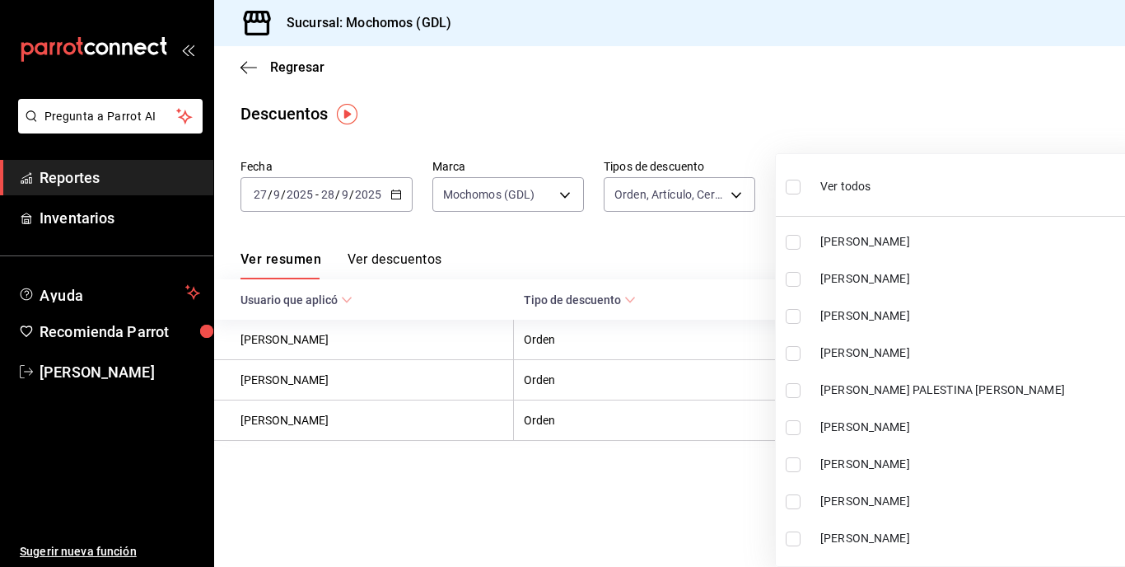
checkbox input "true"
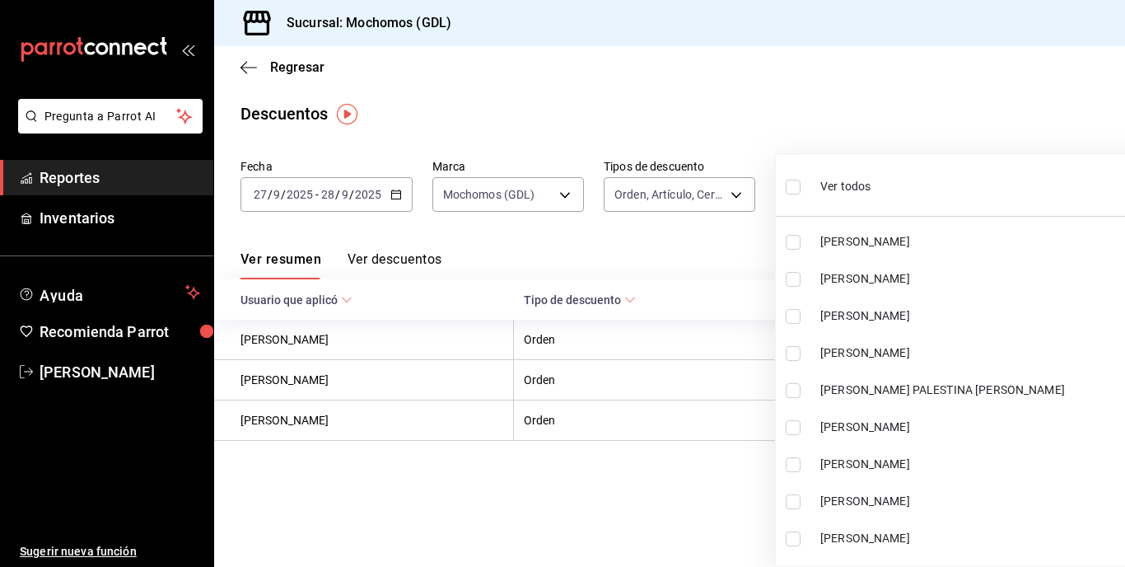
checkbox input "true"
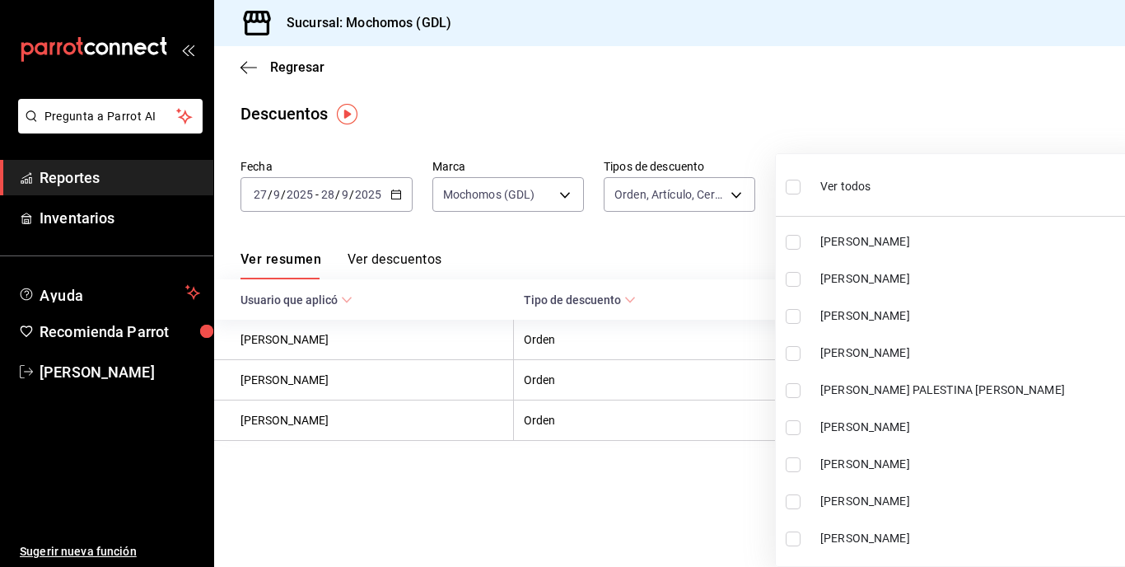
checkbox input "true"
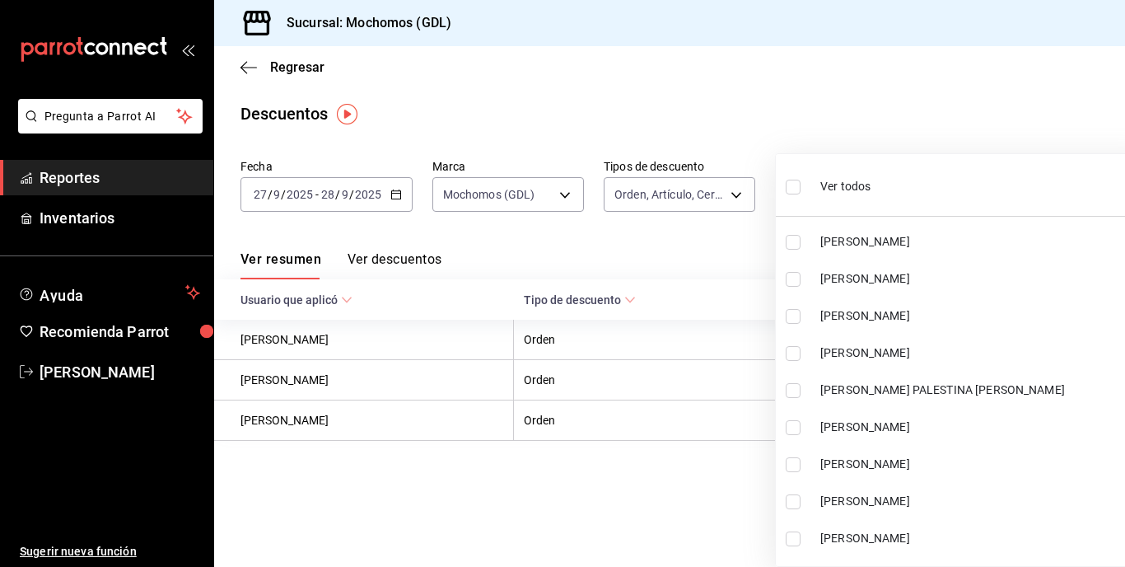
checkbox input "true"
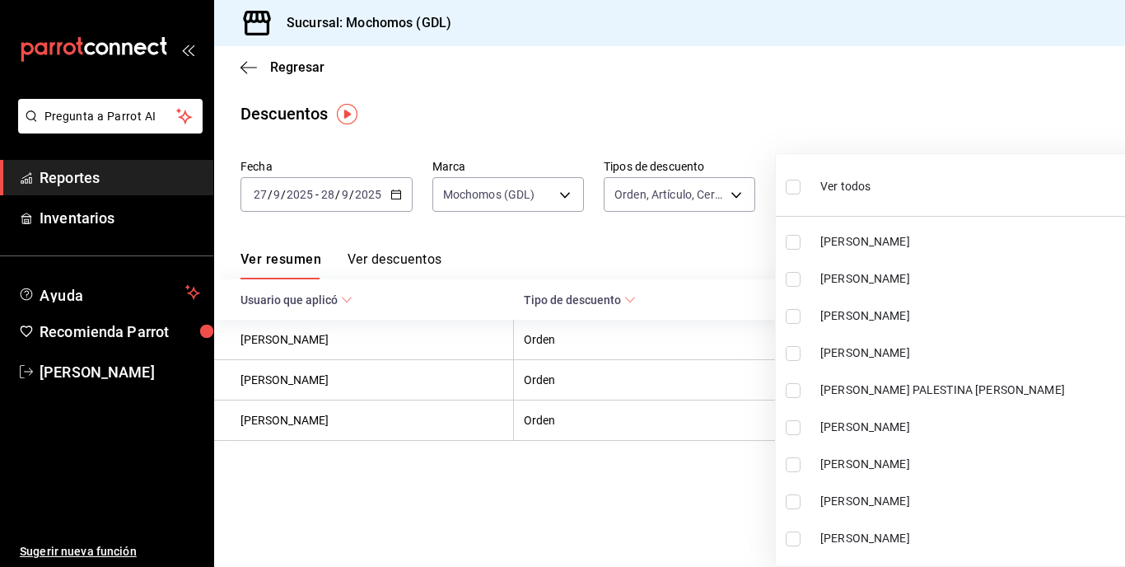
checkbox input "true"
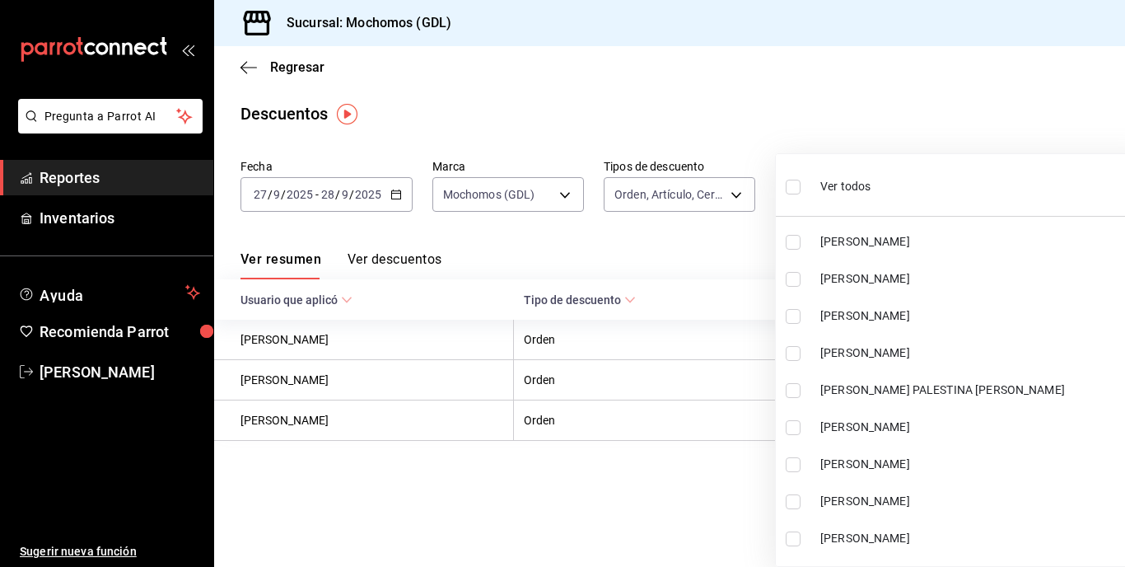
checkbox input "true"
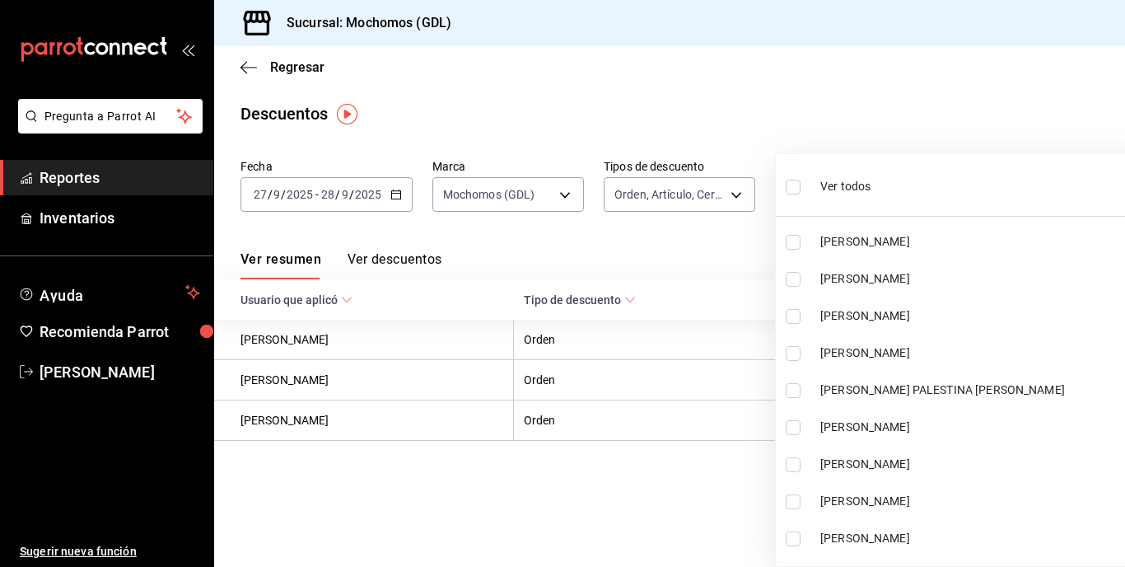
checkbox input "true"
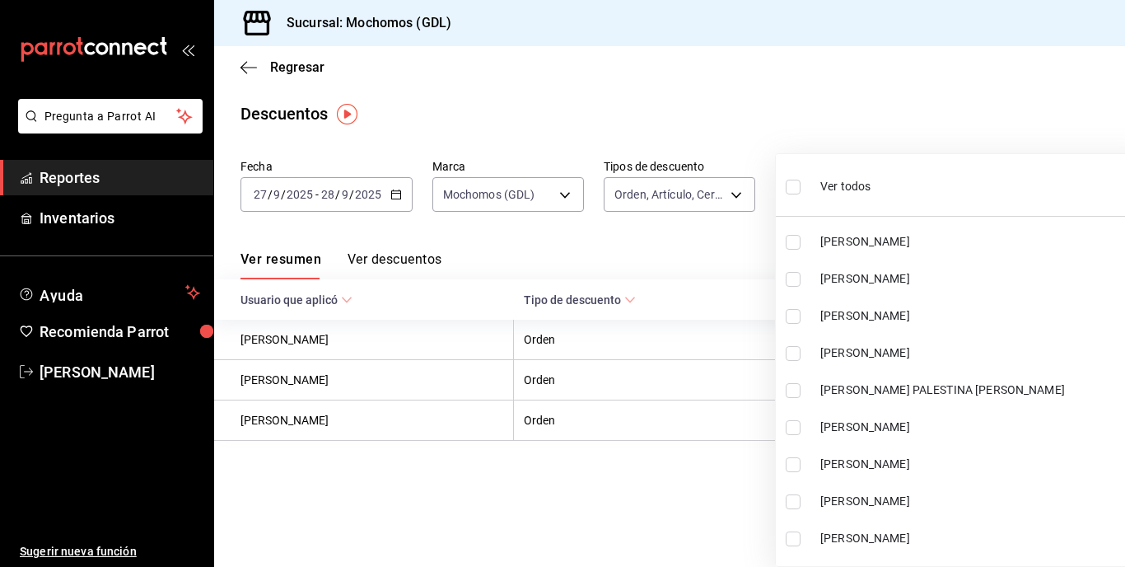
checkbox input "true"
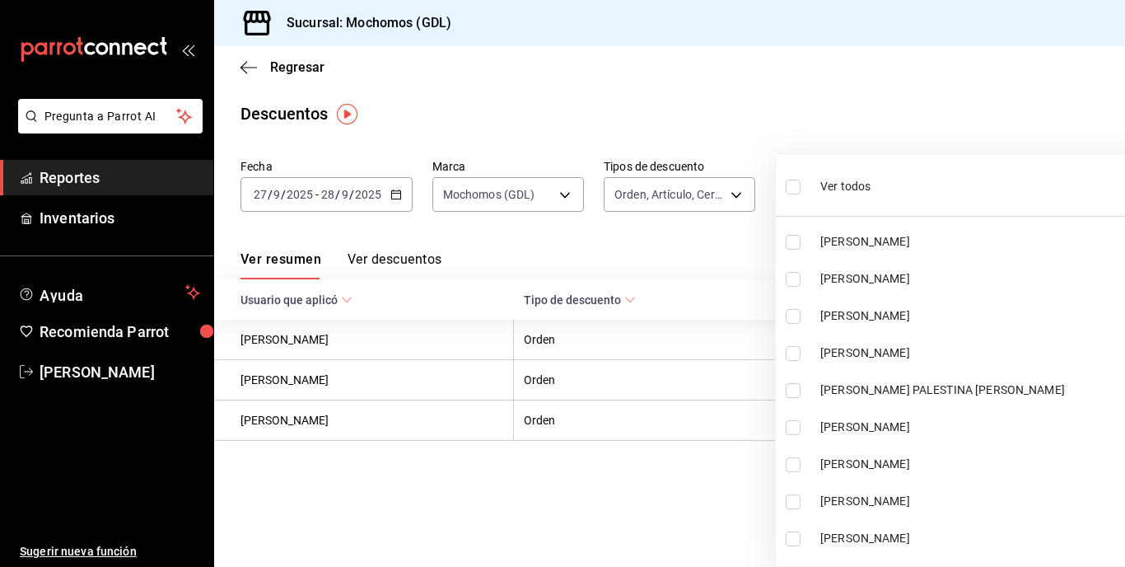
checkbox input "true"
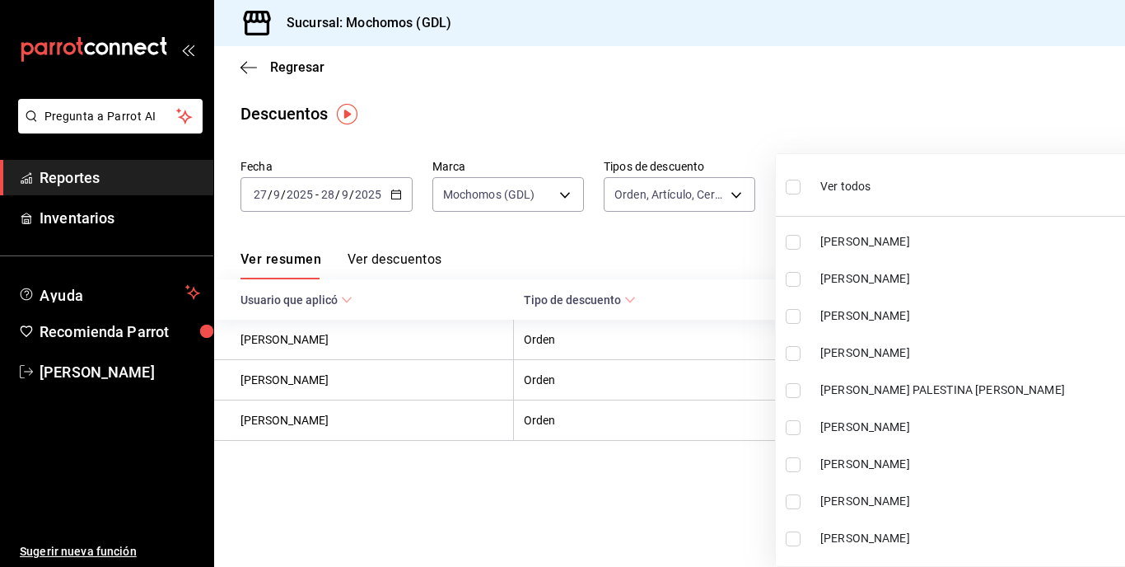
checkbox input "true"
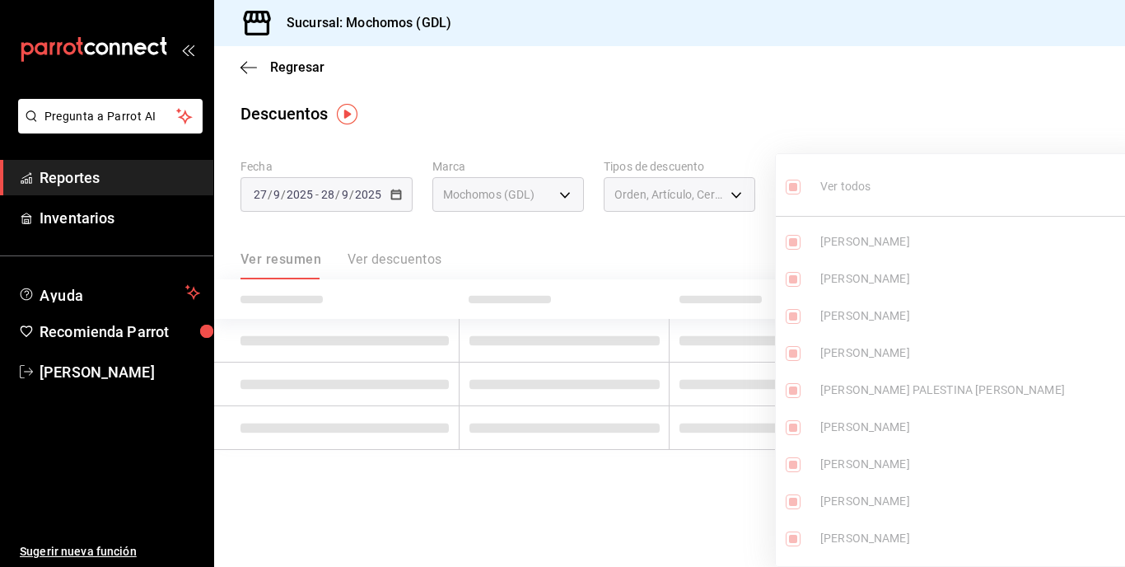
click at [751, 70] on div at bounding box center [562, 283] width 1125 height 567
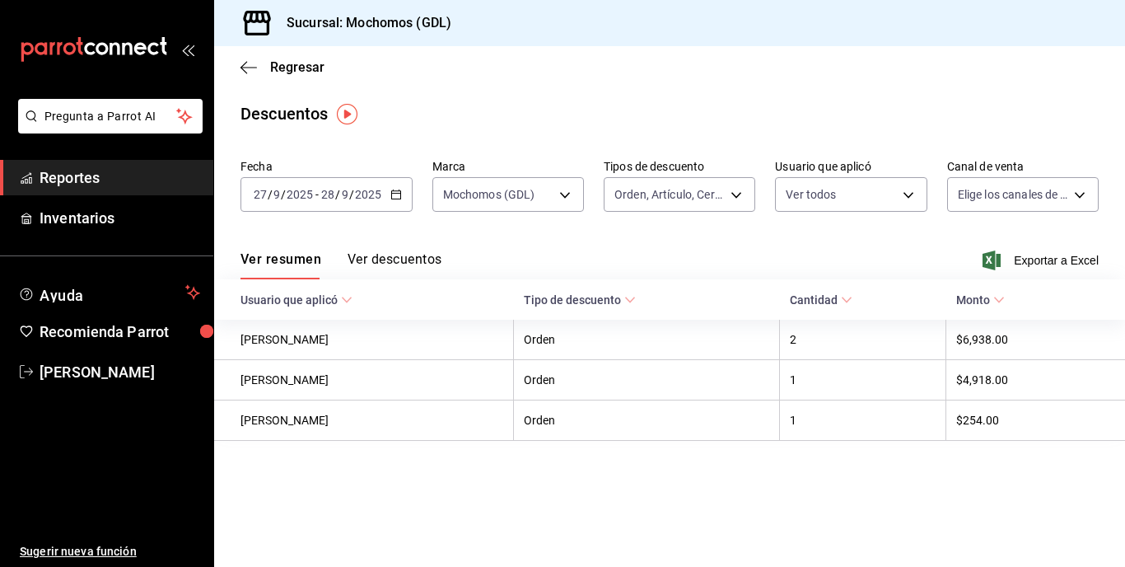
click at [781, 73] on div at bounding box center [562, 283] width 1125 height 567
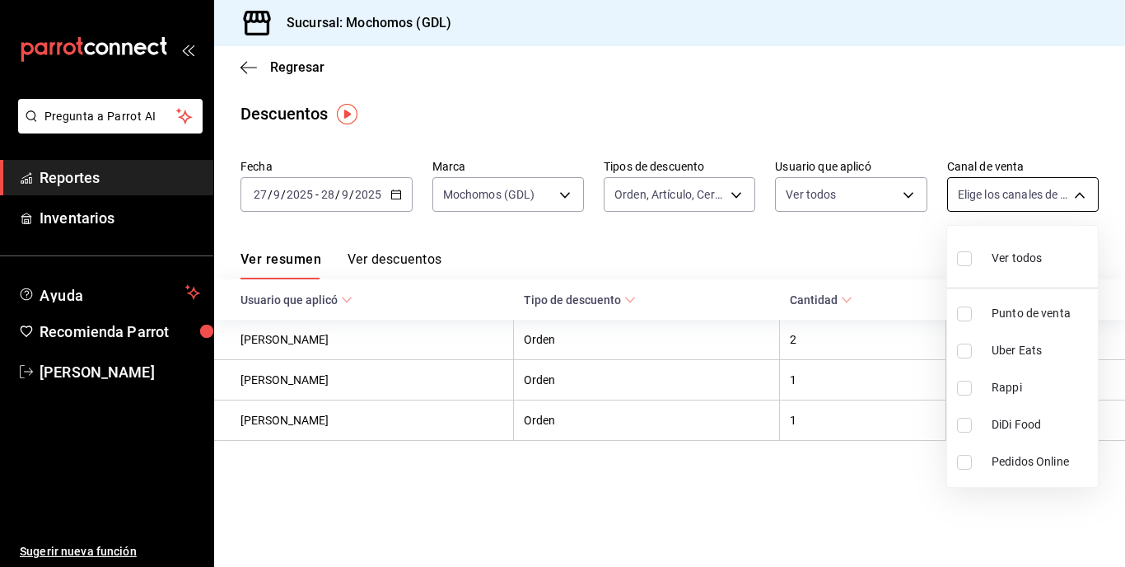
click at [851, 192] on body "Pregunta a Parrot AI Reportes Inventarios Ayuda Recomienda Parrot [PERSON_NAME]…" at bounding box center [562, 283] width 1125 height 567
click at [851, 261] on input "checkbox" at bounding box center [964, 258] width 15 height 15
click at [817, 227] on div at bounding box center [562, 283] width 1125 height 567
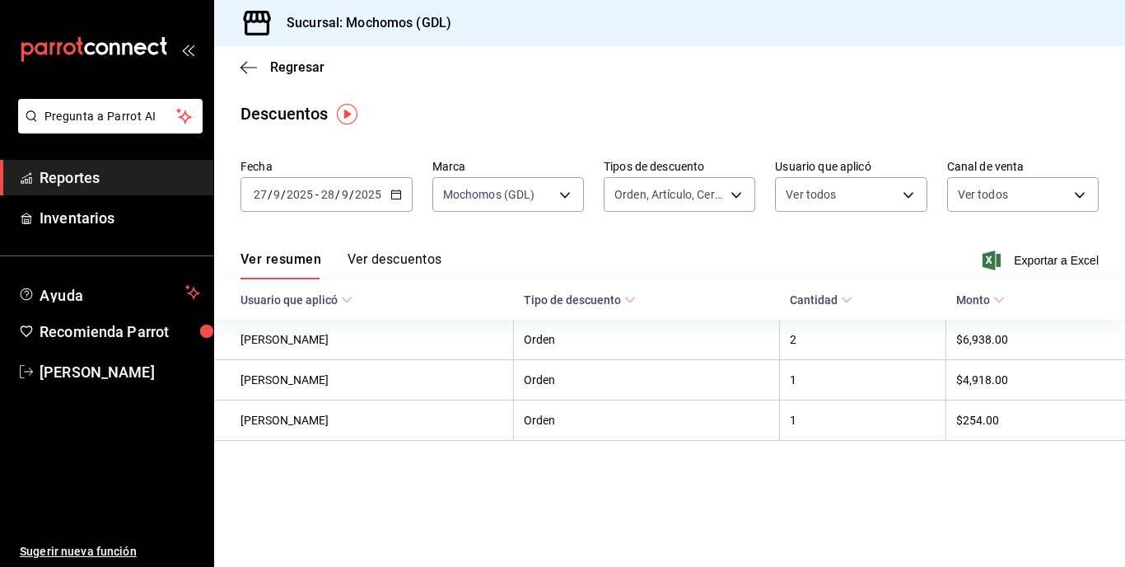
click at [417, 261] on button "Ver descuentos" at bounding box center [395, 265] width 94 height 28
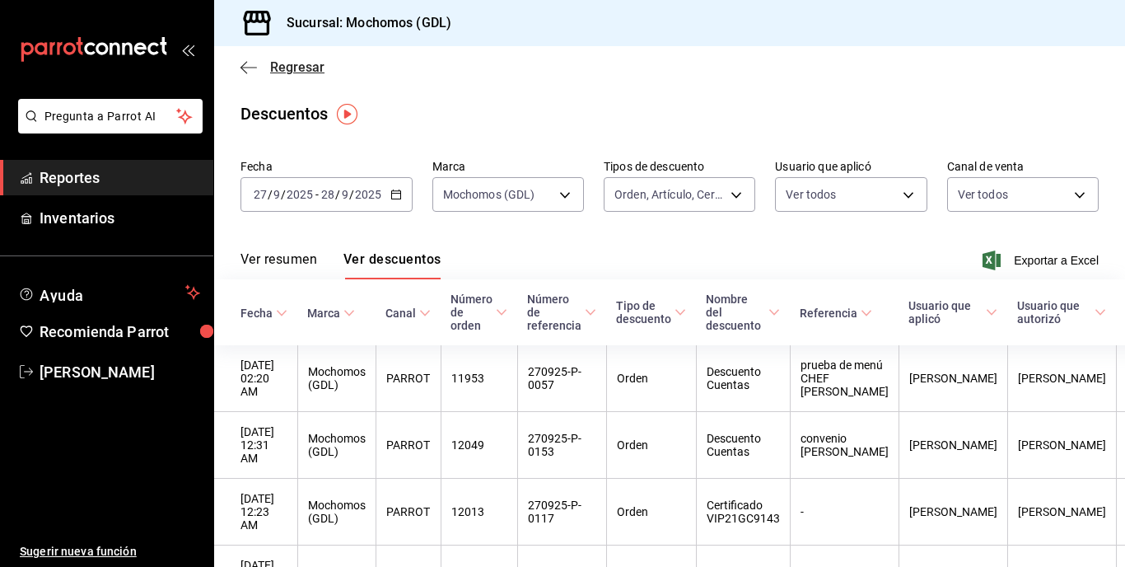
click at [241, 71] on icon "button" at bounding box center [249, 67] width 16 height 15
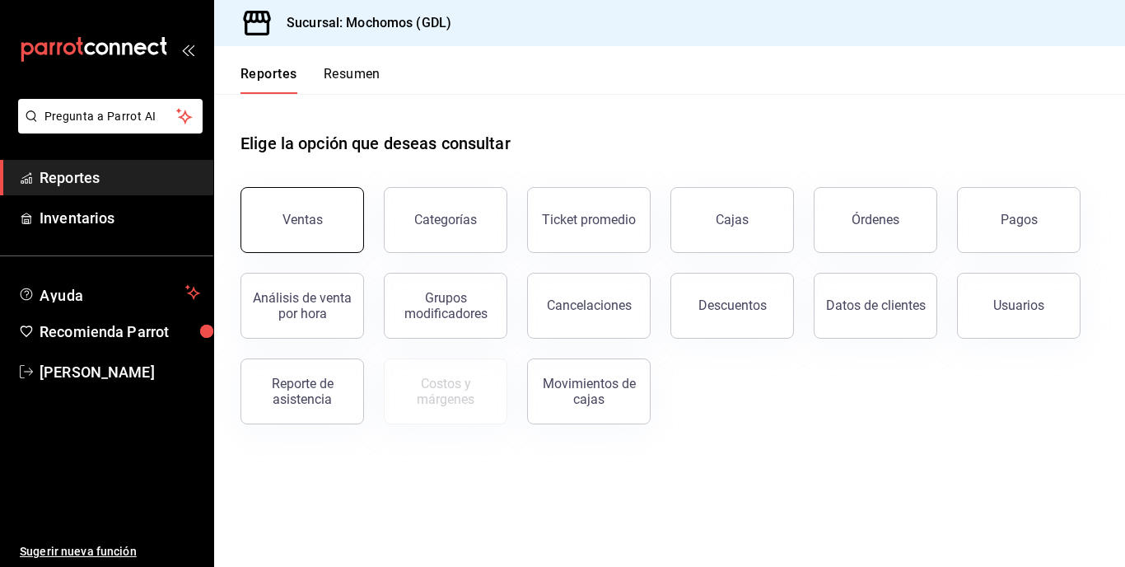
click at [306, 237] on button "Ventas" at bounding box center [303, 220] width 124 height 66
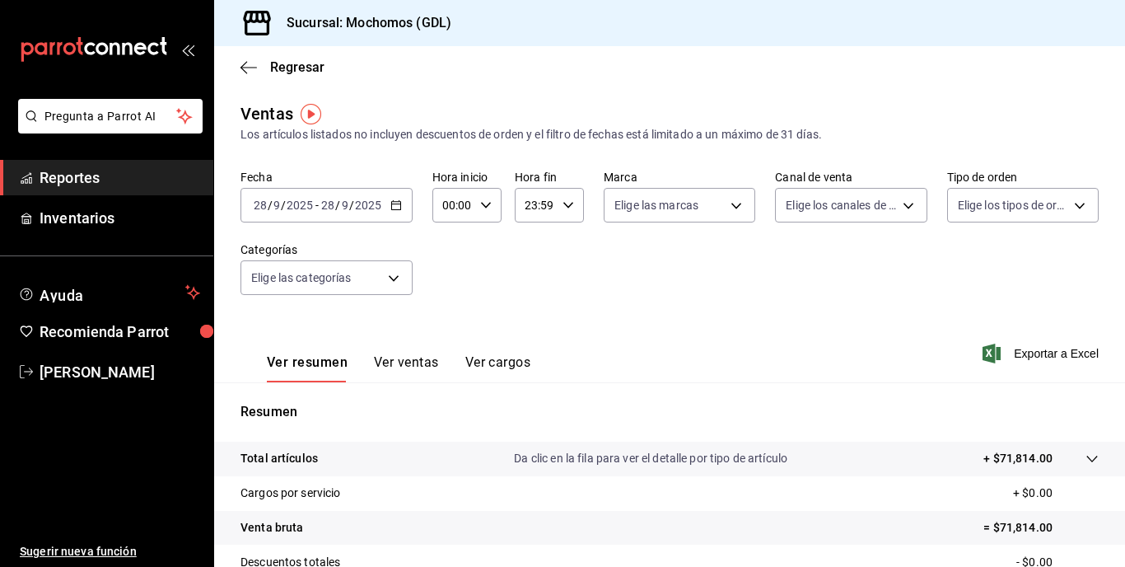
click at [399, 201] on \(Stroke\) "button" at bounding box center [399, 200] width 1 height 1
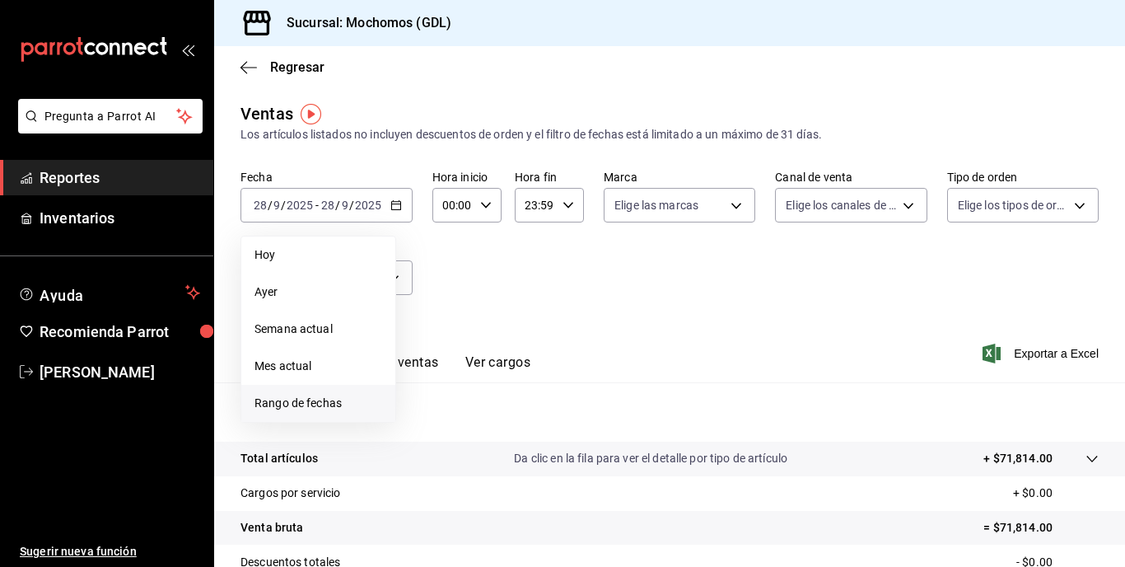
click at [325, 404] on span "Rango de fechas" at bounding box center [319, 403] width 128 height 17
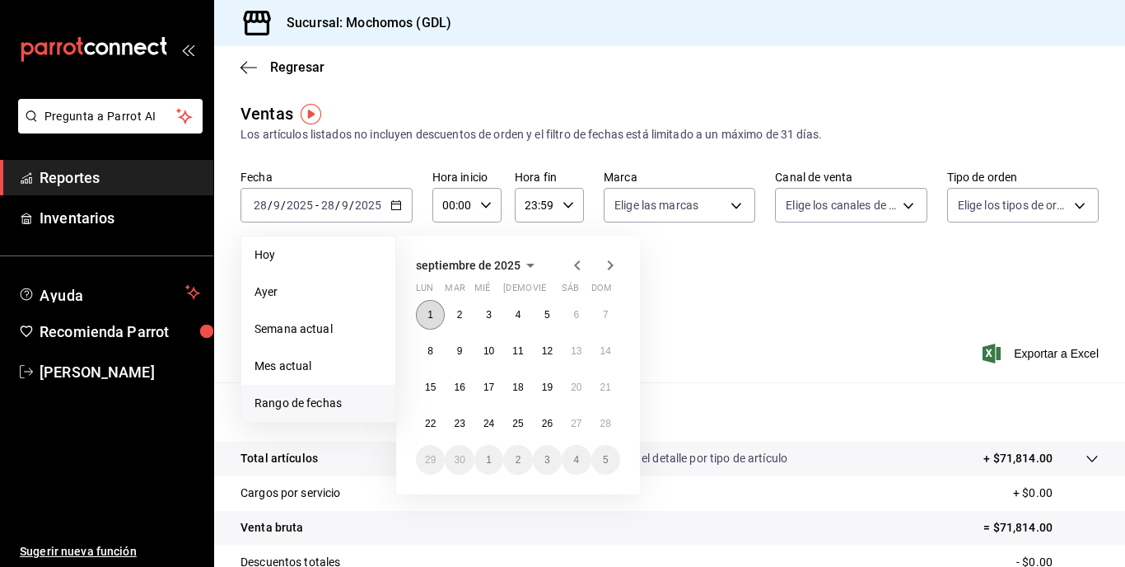
click at [420, 315] on button "1" at bounding box center [430, 315] width 29 height 30
click at [603, 420] on abbr "28" at bounding box center [605, 424] width 11 height 12
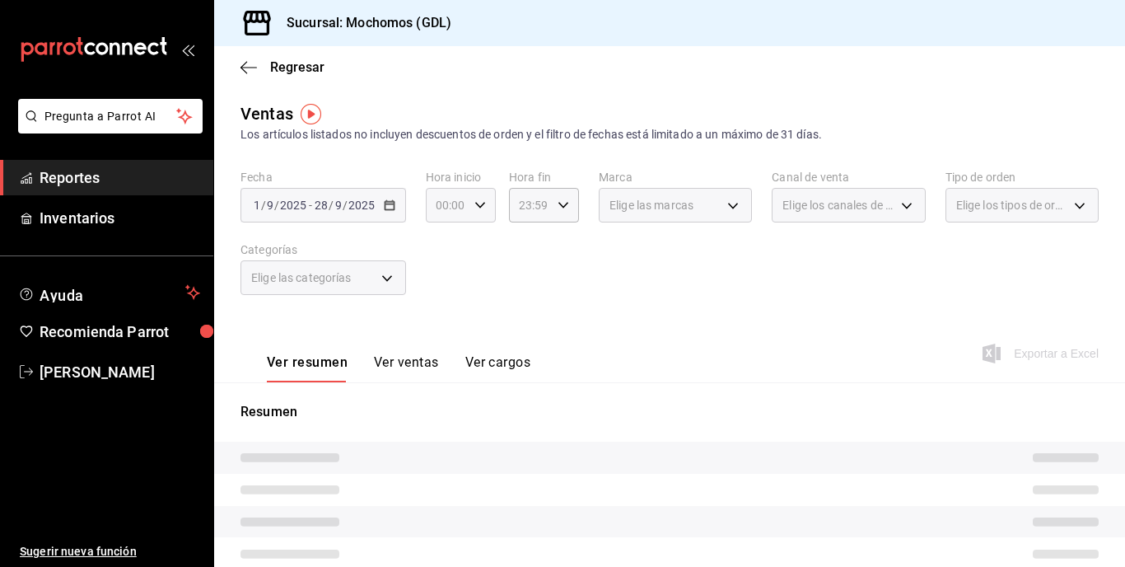
click at [476, 203] on icon "button" at bounding box center [480, 205] width 12 height 12
click at [442, 333] on span "05" at bounding box center [442, 327] width 8 height 13
click at [440, 327] on span "05" at bounding box center [442, 327] width 8 height 13
click at [446, 322] on span "05" at bounding box center [442, 327] width 8 height 13
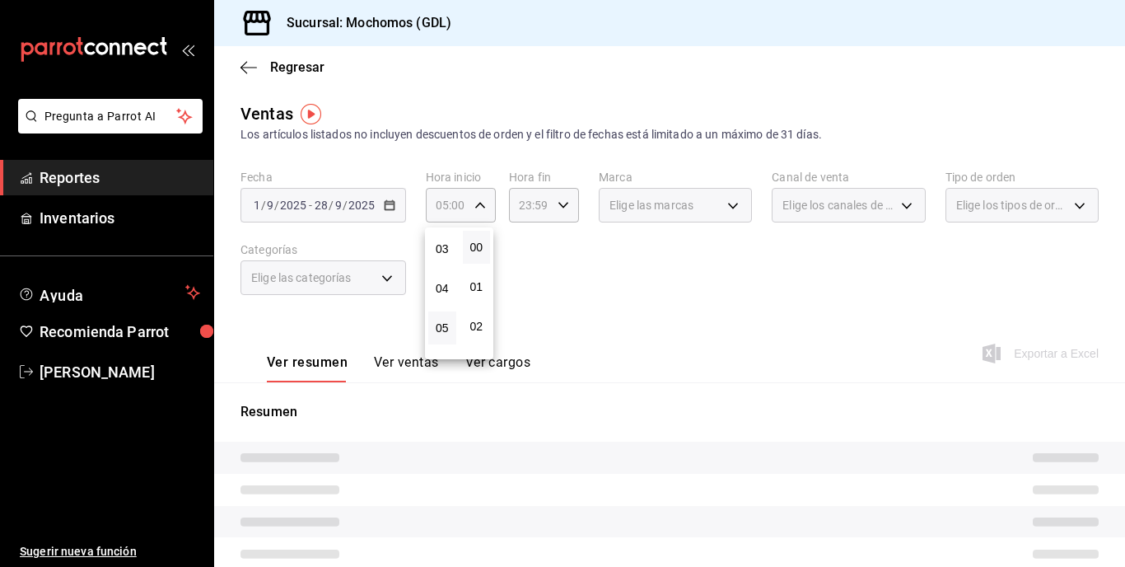
click at [558, 337] on div at bounding box center [562, 283] width 1125 height 567
click at [558, 208] on icon "button" at bounding box center [564, 205] width 12 height 12
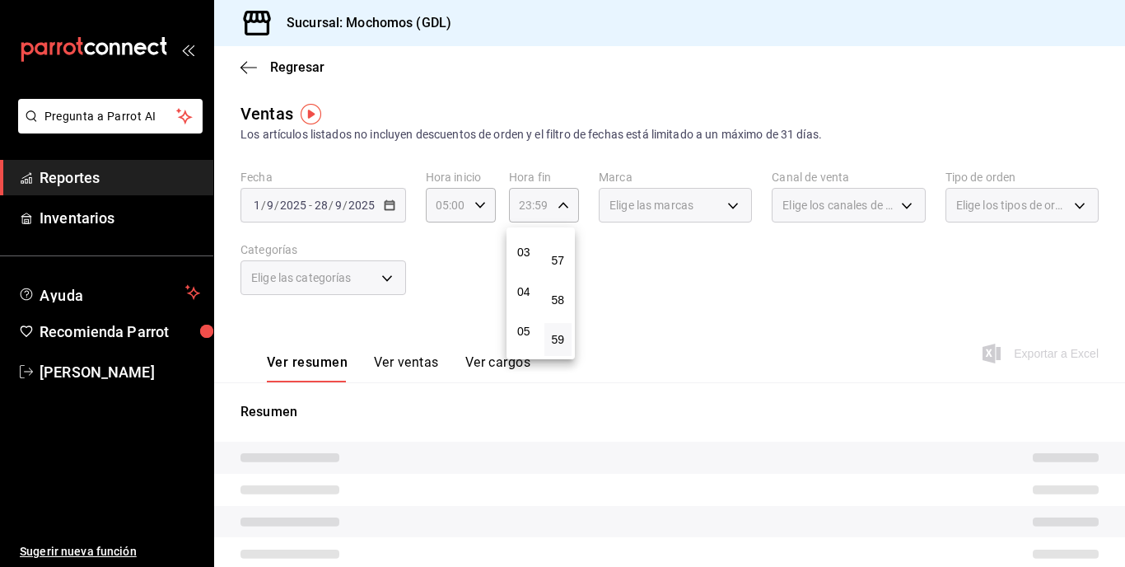
scroll to position [113, 0]
click at [524, 287] on span "04" at bounding box center [524, 292] width 8 height 13
click at [741, 226] on div at bounding box center [562, 283] width 1125 height 567
click at [730, 208] on div "Elige las marcas" at bounding box center [675, 205] width 153 height 35
click at [726, 204] on div "Elige las marcas" at bounding box center [675, 205] width 153 height 35
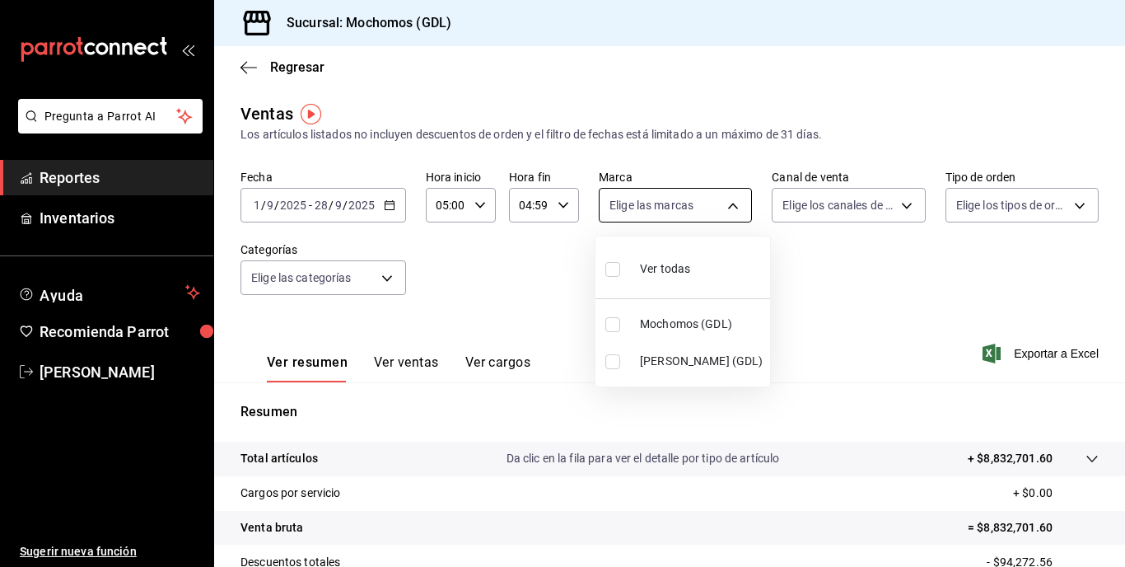
click at [726, 204] on body "Pregunta a Parrot AI Reportes Inventarios Ayuda Recomienda Parrot [PERSON_NAME]…" at bounding box center [562, 283] width 1125 height 567
click at [619, 327] on input "checkbox" at bounding box center [612, 324] width 15 height 15
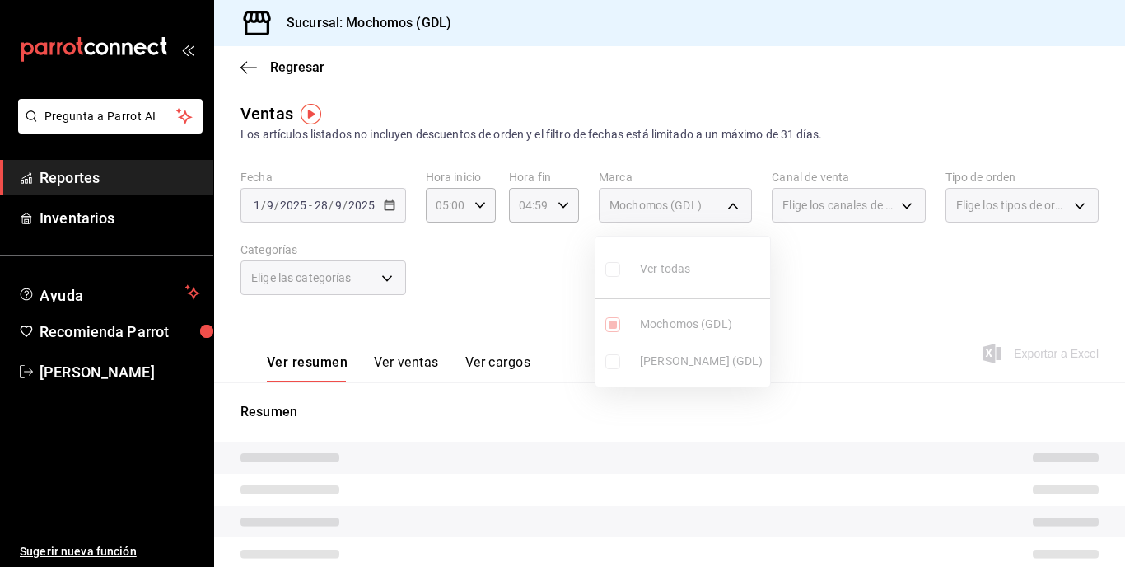
click at [851, 265] on div at bounding box center [562, 283] width 1125 height 567
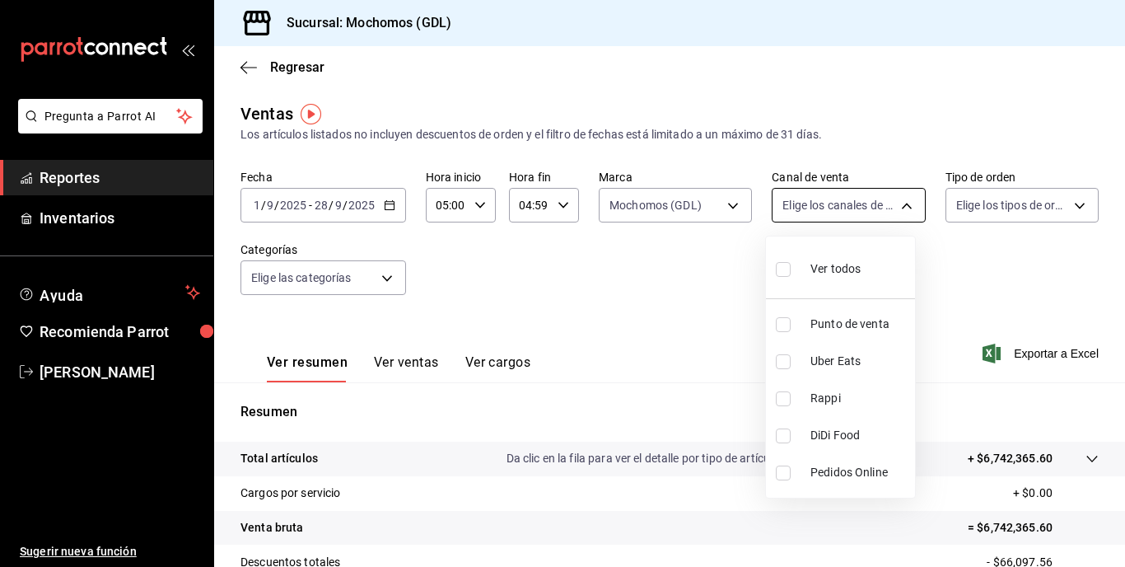
click at [851, 203] on body "Pregunta a Parrot AI Reportes Inventarios Ayuda Recomienda Parrot [PERSON_NAME]…" at bounding box center [562, 283] width 1125 height 567
click at [787, 265] on input "checkbox" at bounding box center [783, 269] width 15 height 15
click at [851, 241] on div at bounding box center [562, 283] width 1125 height 567
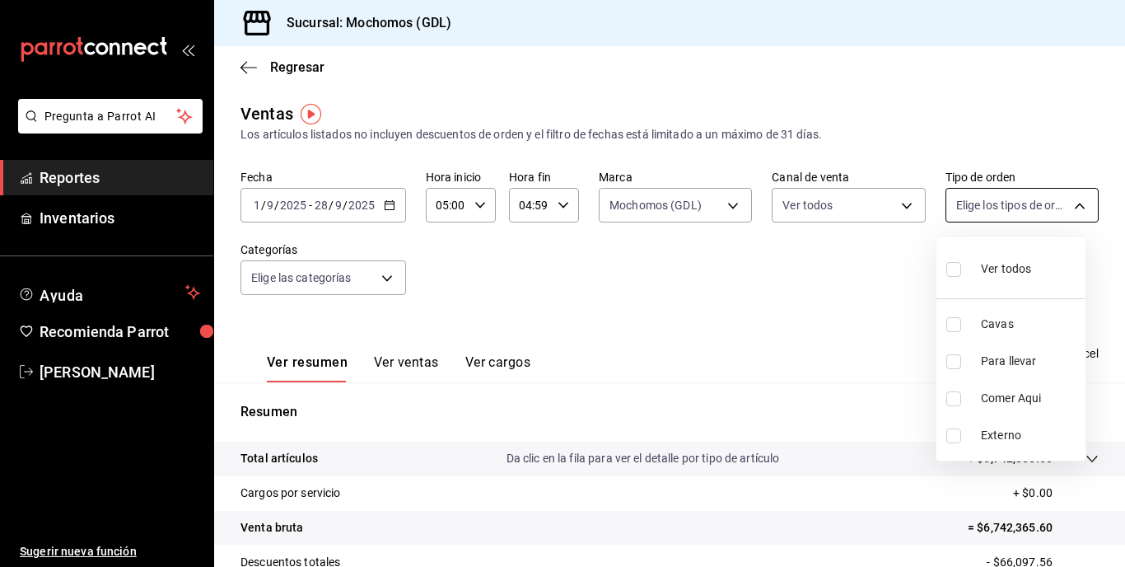
click at [851, 201] on body "Pregunta a Parrot AI Reportes Inventarios Ayuda Recomienda Parrot [PERSON_NAME]…" at bounding box center [562, 283] width 1125 height 567
click at [851, 269] on input "checkbox" at bounding box center [953, 269] width 15 height 15
click at [848, 291] on div at bounding box center [562, 283] width 1125 height 567
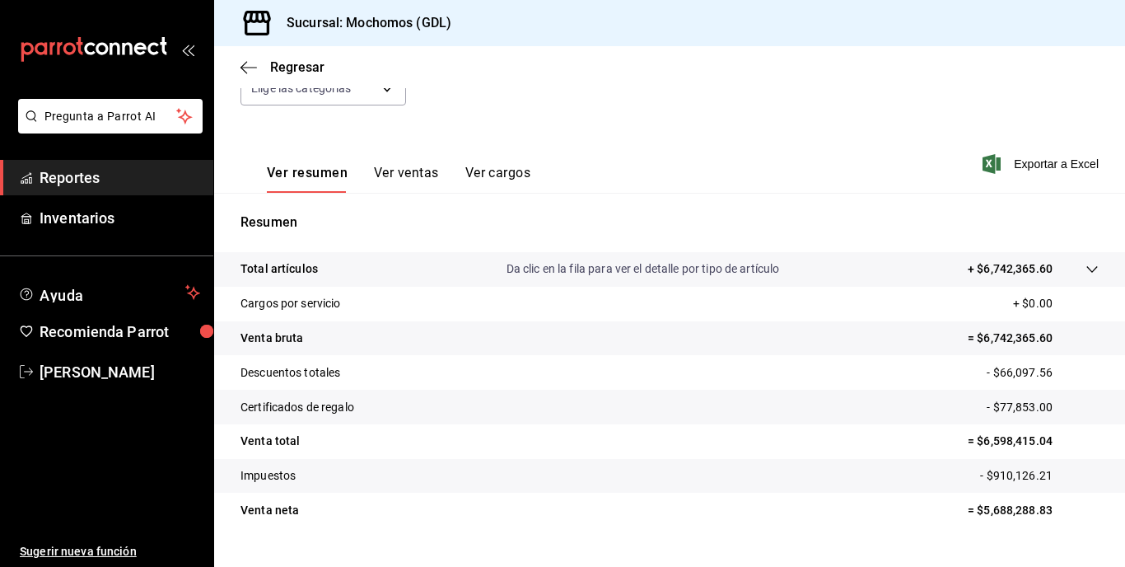
scroll to position [189, 0]
click at [851, 168] on span "Exportar a Excel" at bounding box center [1042, 164] width 113 height 20
click at [851, 168] on div "Exportando a excel..." at bounding box center [1031, 163] width 133 height 15
click at [851, 162] on span "Exportar a Excel" at bounding box center [1042, 164] width 113 height 20
